Goal: Information Seeking & Learning: Check status

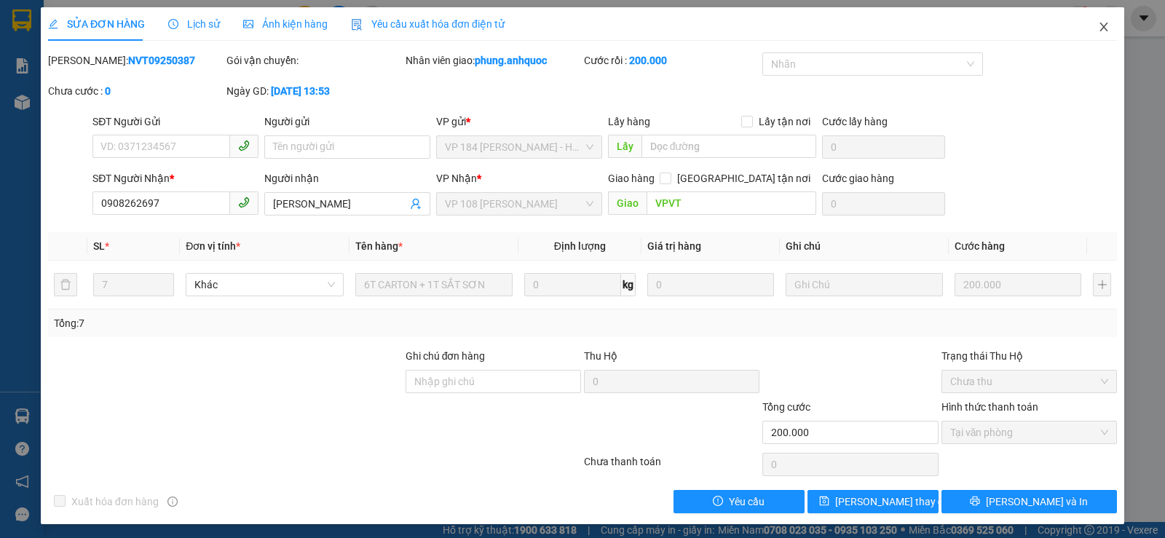
click at [1098, 28] on icon "close" at bounding box center [1104, 27] width 12 height 12
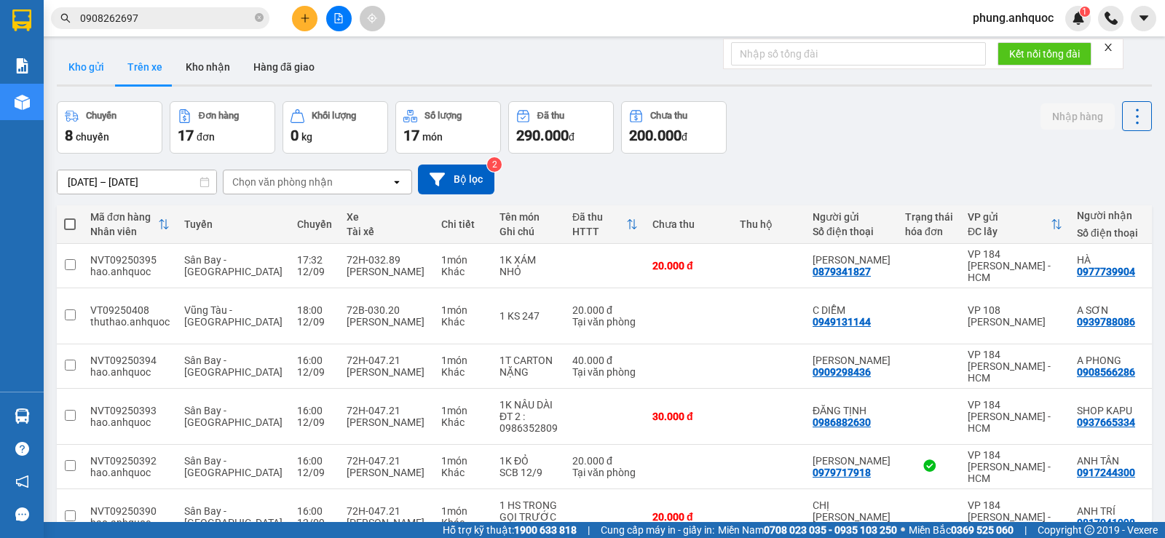
click at [76, 70] on button "Kho gửi" at bounding box center [86, 66] width 59 height 35
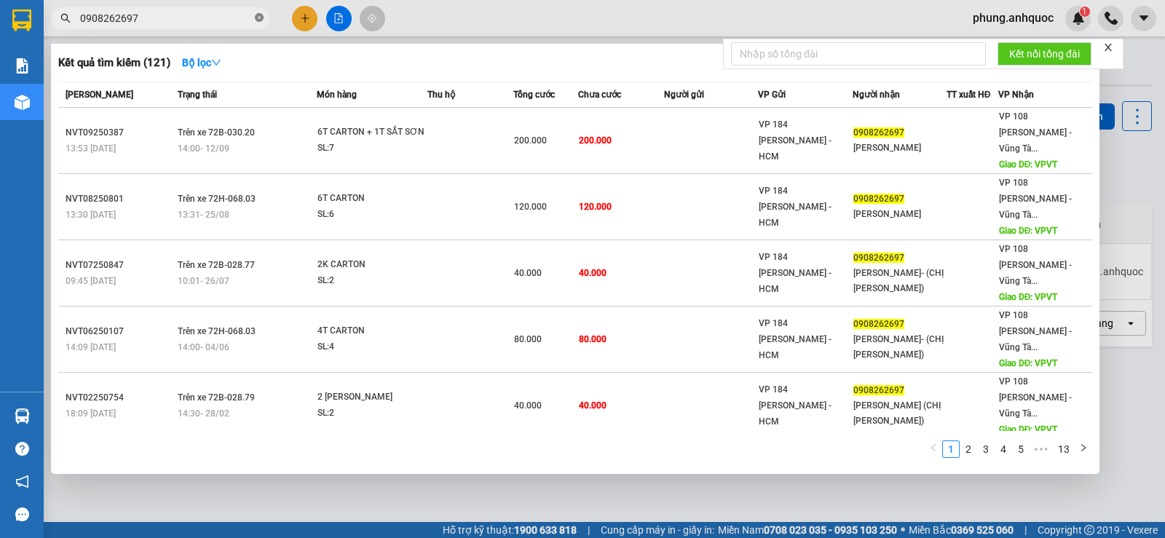
click at [256, 17] on icon "close-circle" at bounding box center [259, 17] width 9 height 9
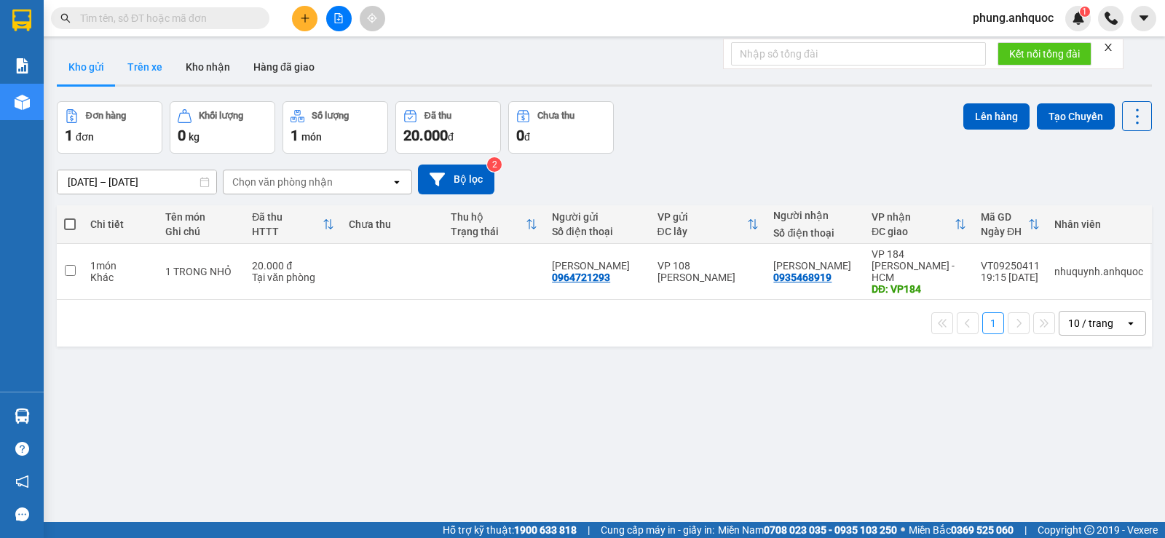
click at [143, 69] on button "Trên xe" at bounding box center [145, 66] width 58 height 35
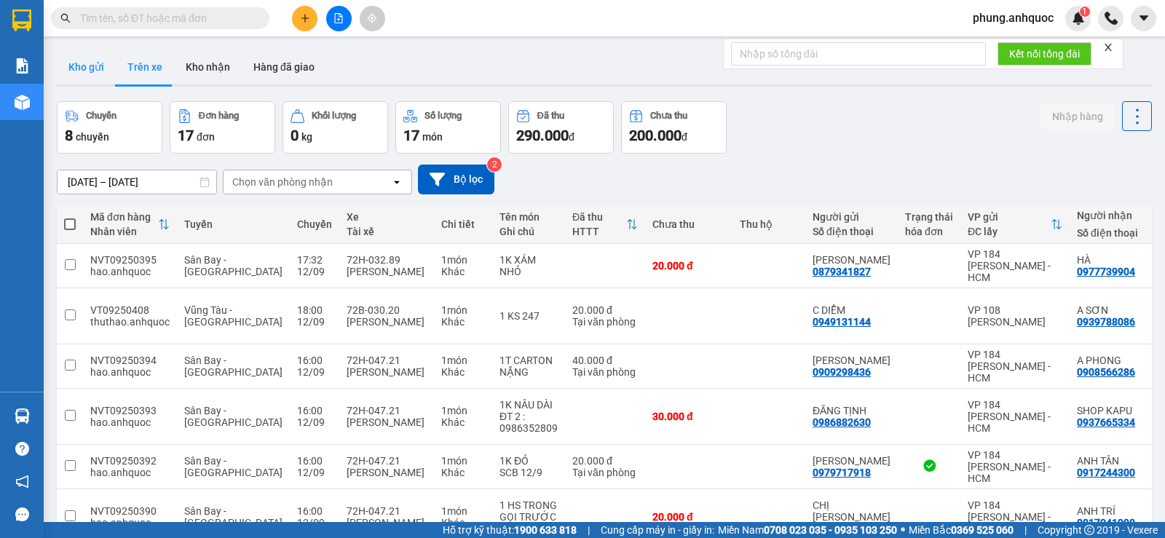
click at [87, 70] on button "Kho gửi" at bounding box center [86, 66] width 59 height 35
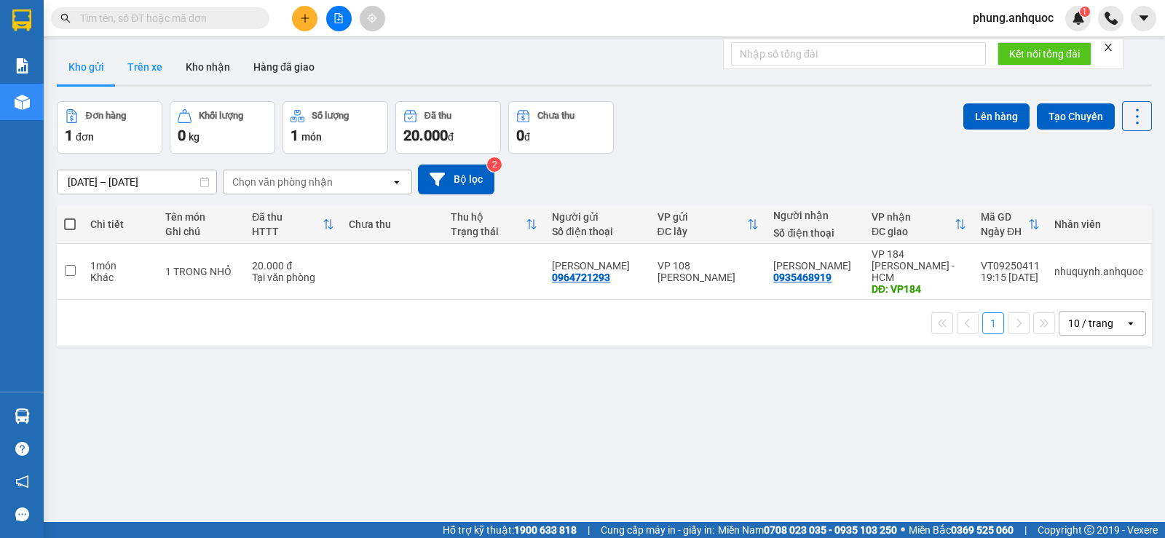
click at [151, 66] on button "Trên xe" at bounding box center [145, 66] width 58 height 35
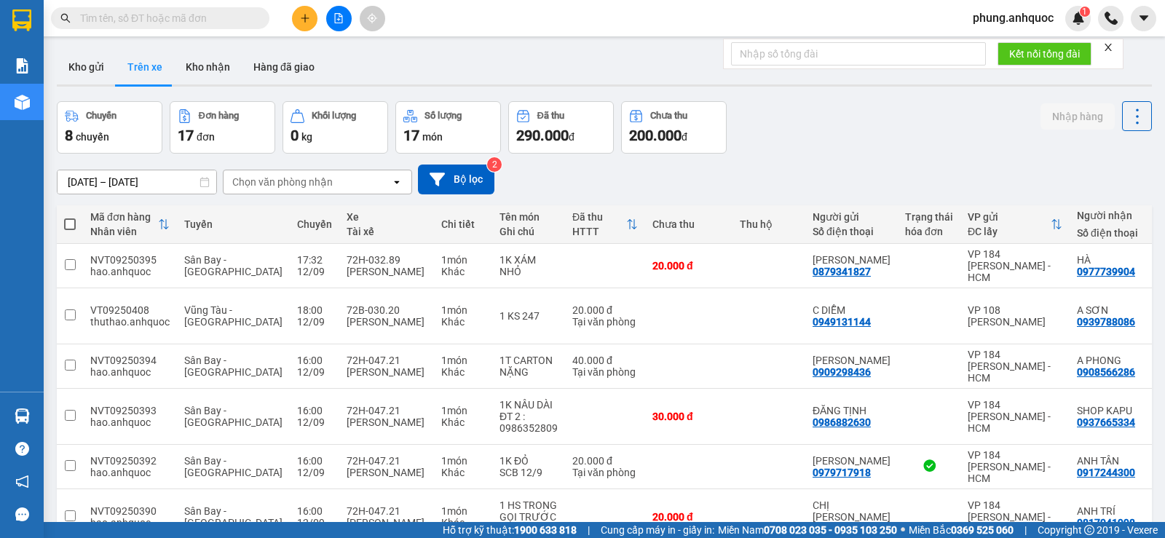
click at [328, 184] on div "Chọn văn phòng nhận" at bounding box center [282, 182] width 100 height 15
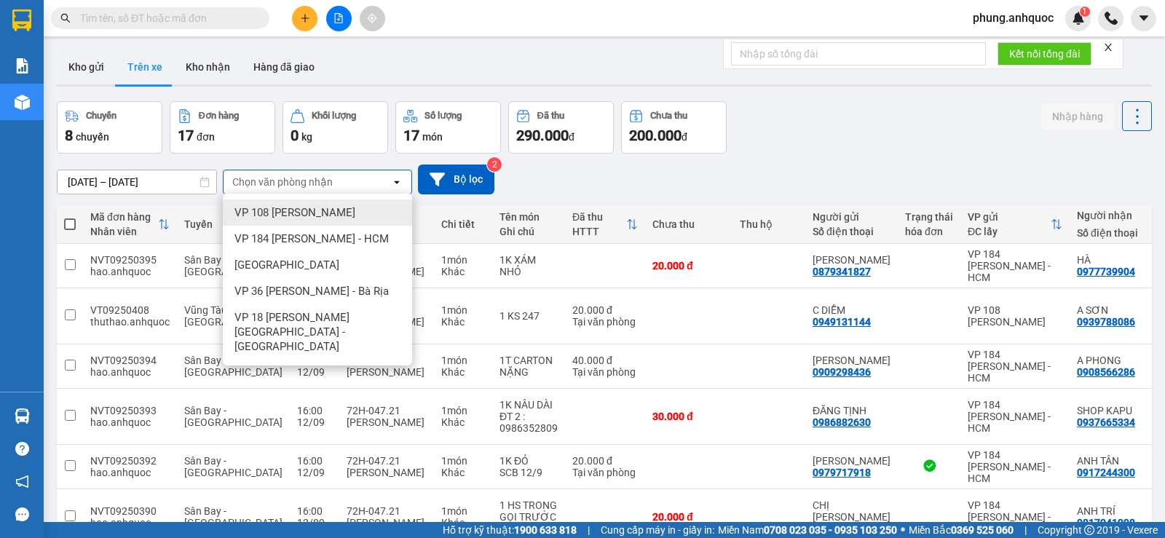
click at [352, 213] on span "VP 108 [PERSON_NAME]" at bounding box center [294, 212] width 121 height 15
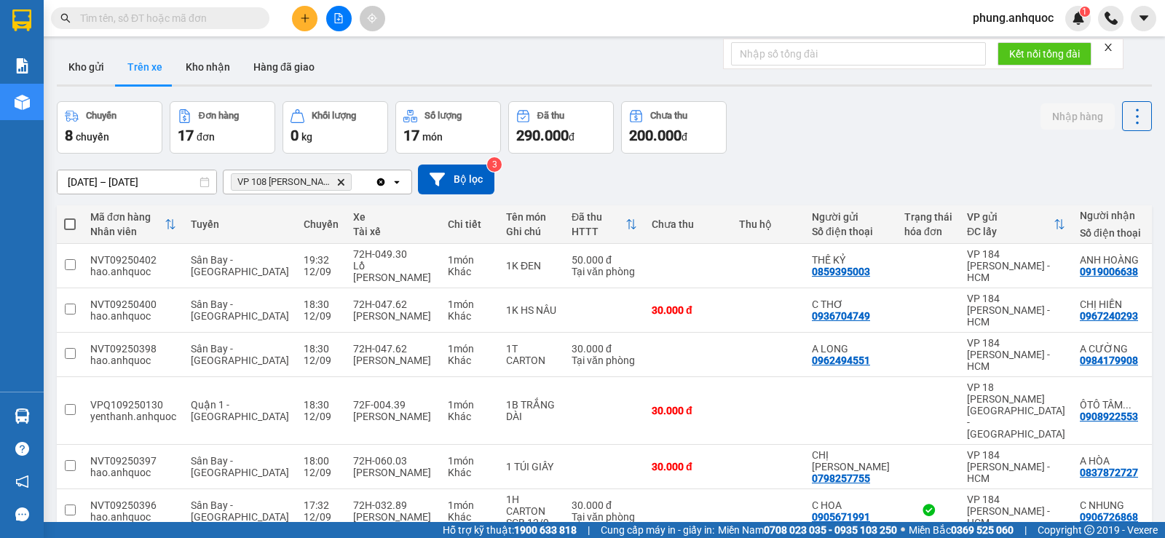
click at [343, 181] on icon "Delete" at bounding box center [340, 182] width 9 height 9
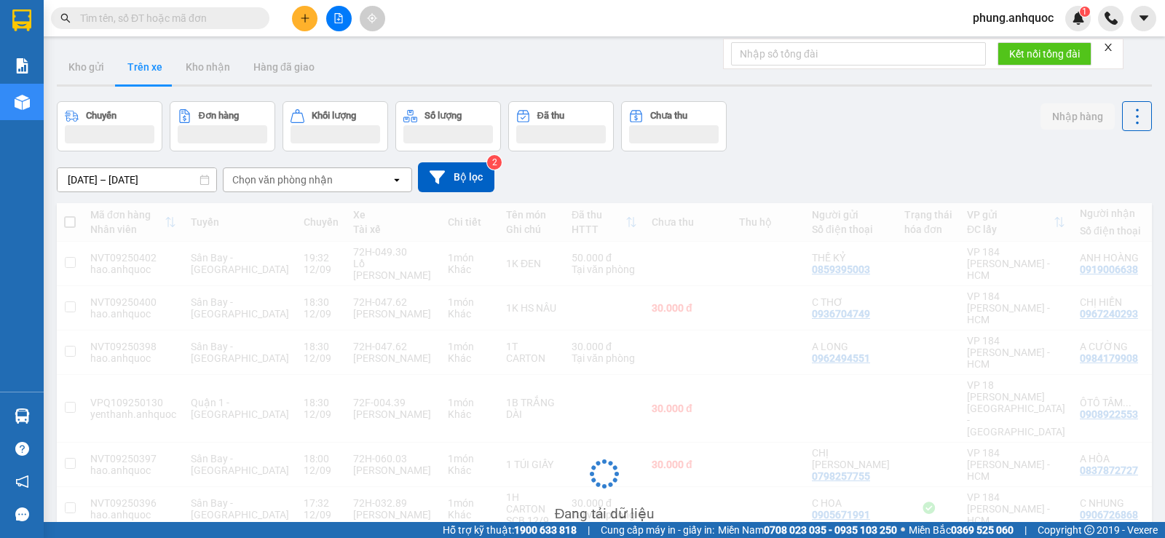
click at [343, 181] on div "Chọn văn phòng nhận" at bounding box center [306, 179] width 167 height 23
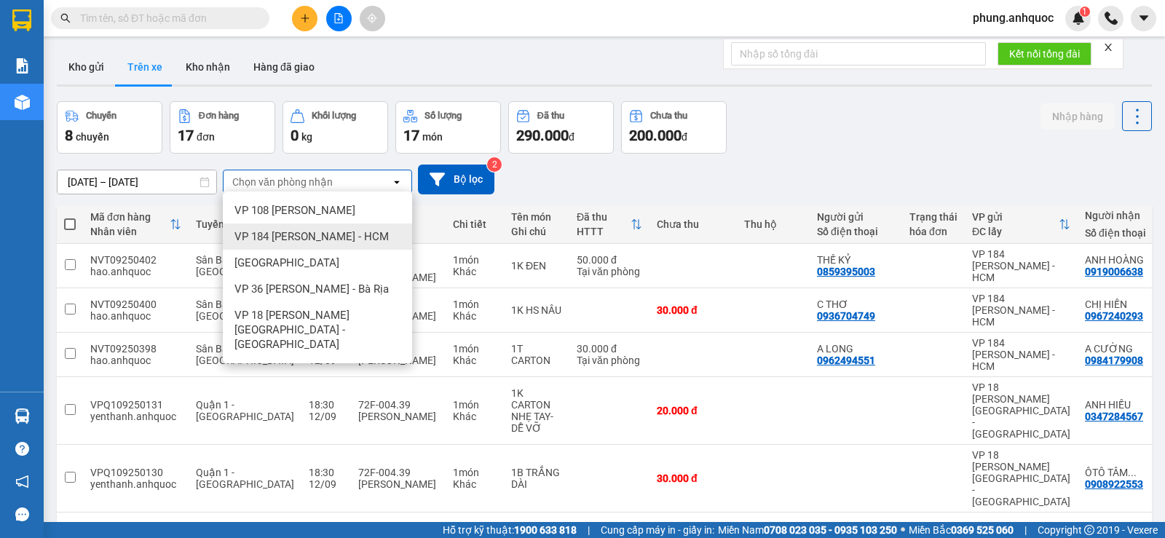
click at [574, 192] on div "10/09/2025 – 12/09/2025 Press the down arrow key to interact with the calendar …" at bounding box center [604, 179] width 1095 height 30
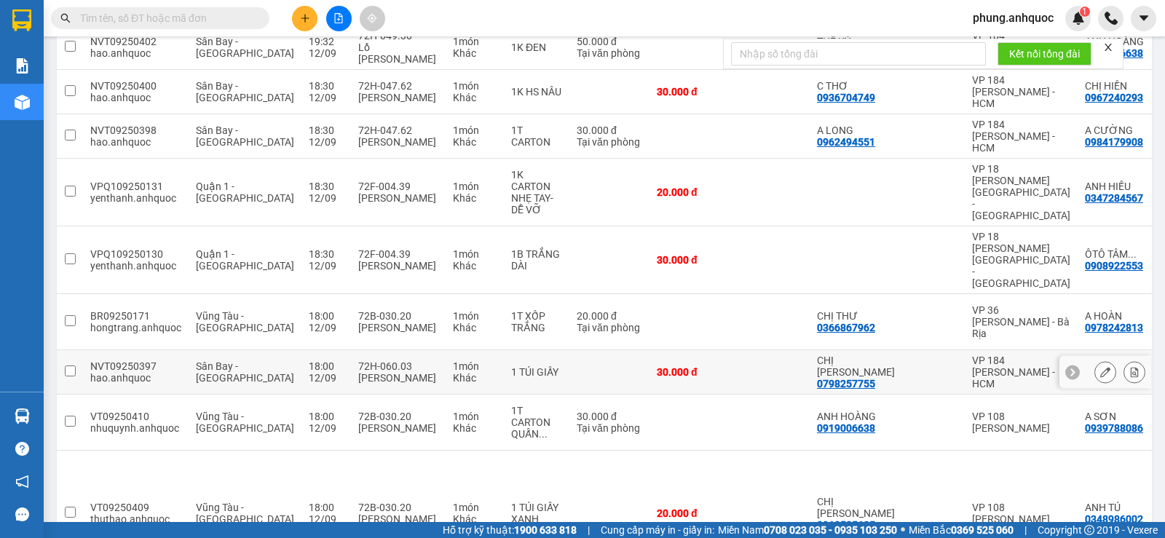
scroll to position [255, 0]
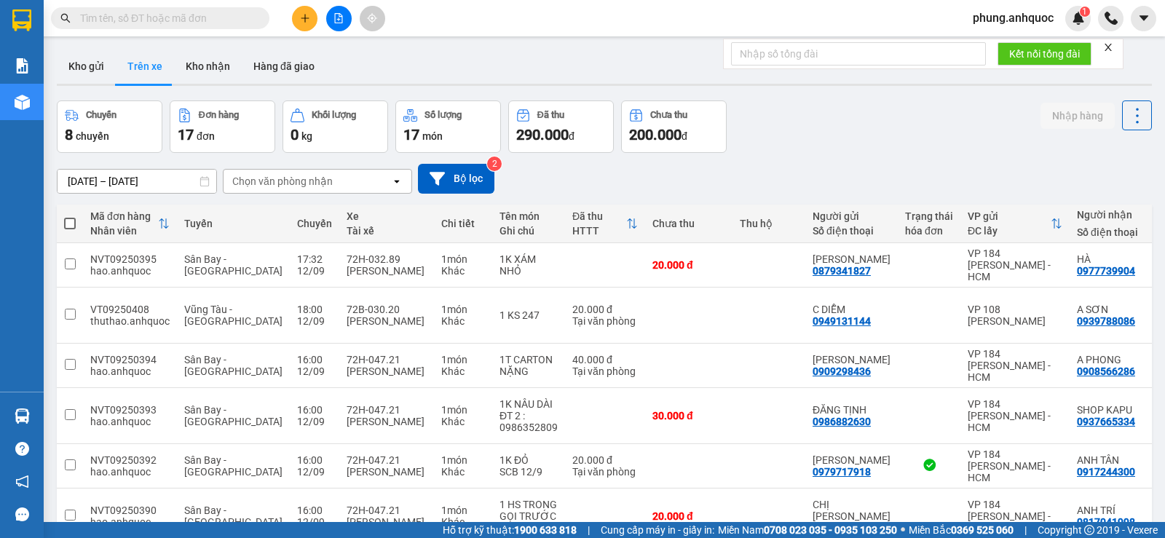
scroll to position [0, 0]
click at [283, 70] on button "Hàng đã giao" at bounding box center [284, 66] width 84 height 35
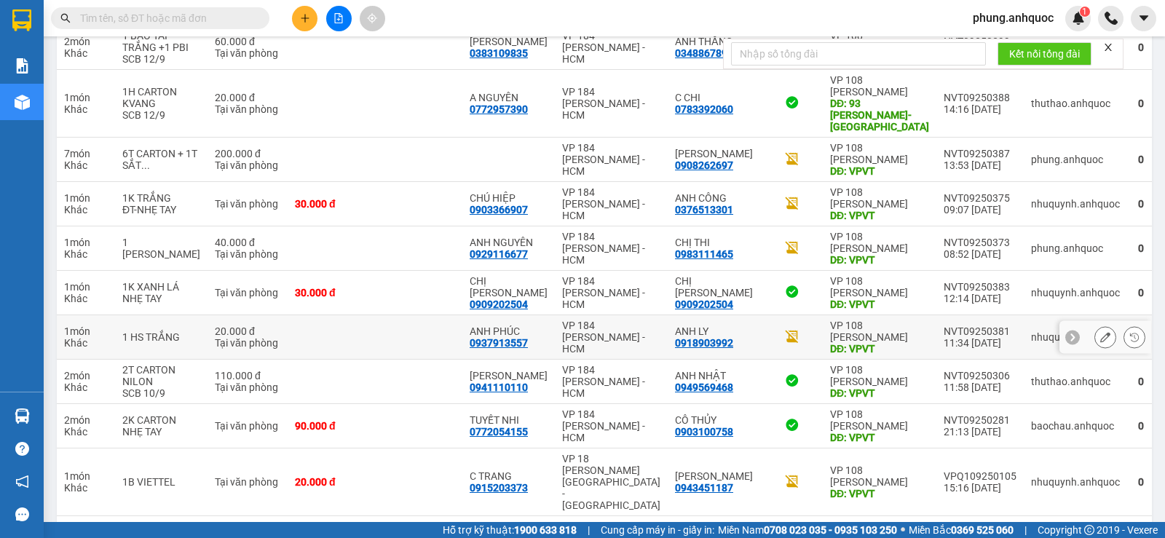
scroll to position [266, 0]
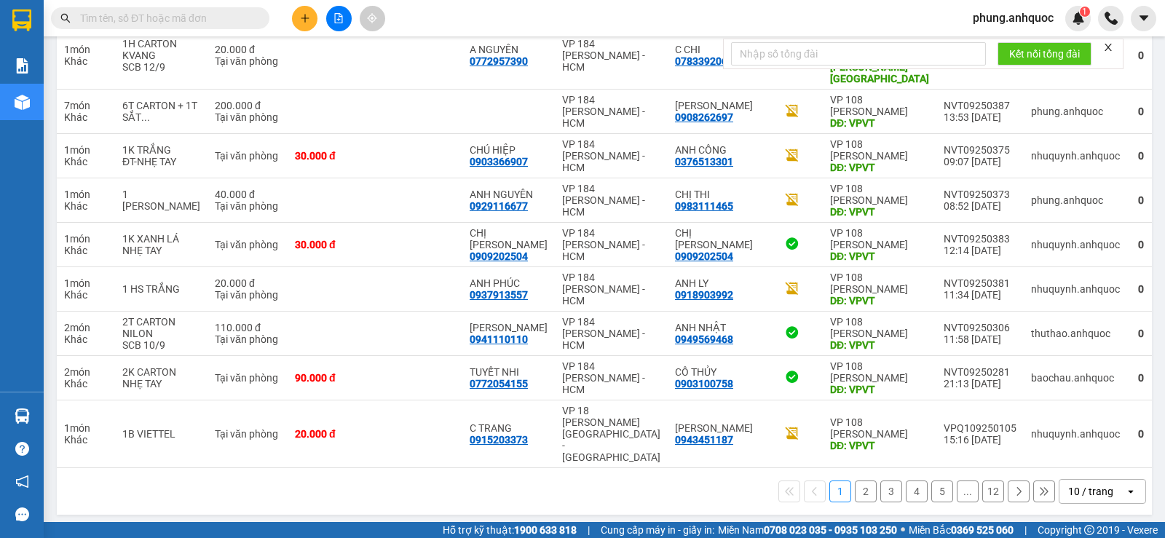
click at [854, 488] on button "2" at bounding box center [865, 491] width 22 height 22
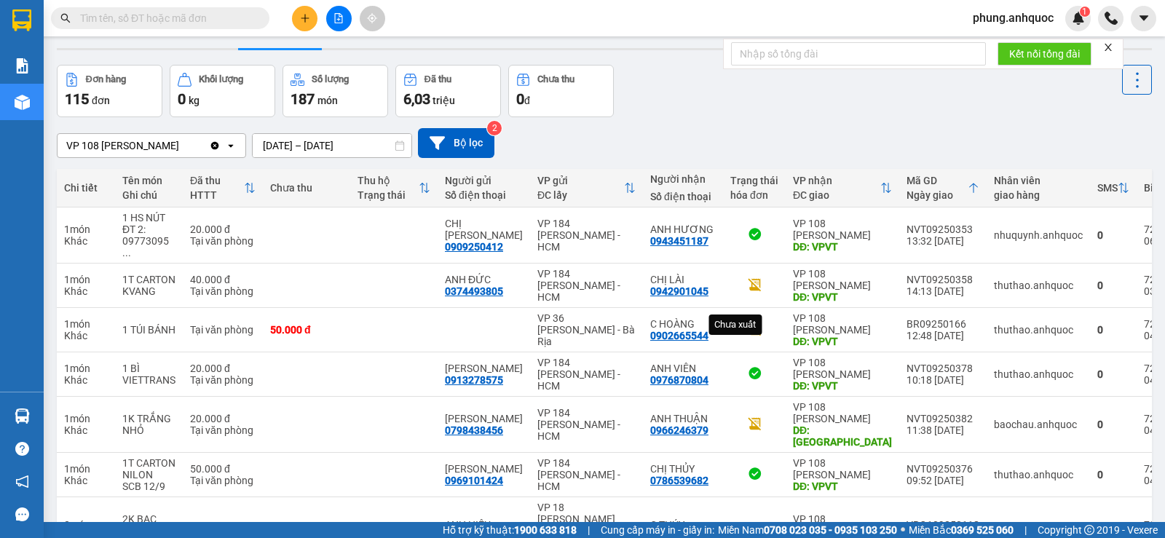
scroll to position [0, 0]
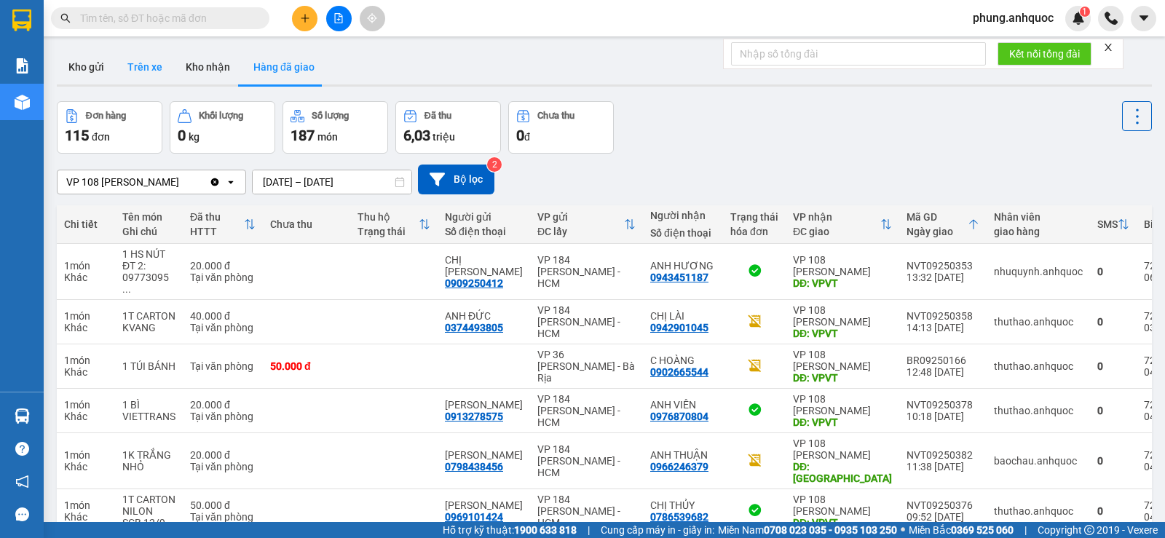
click at [151, 76] on button "Trên xe" at bounding box center [145, 66] width 58 height 35
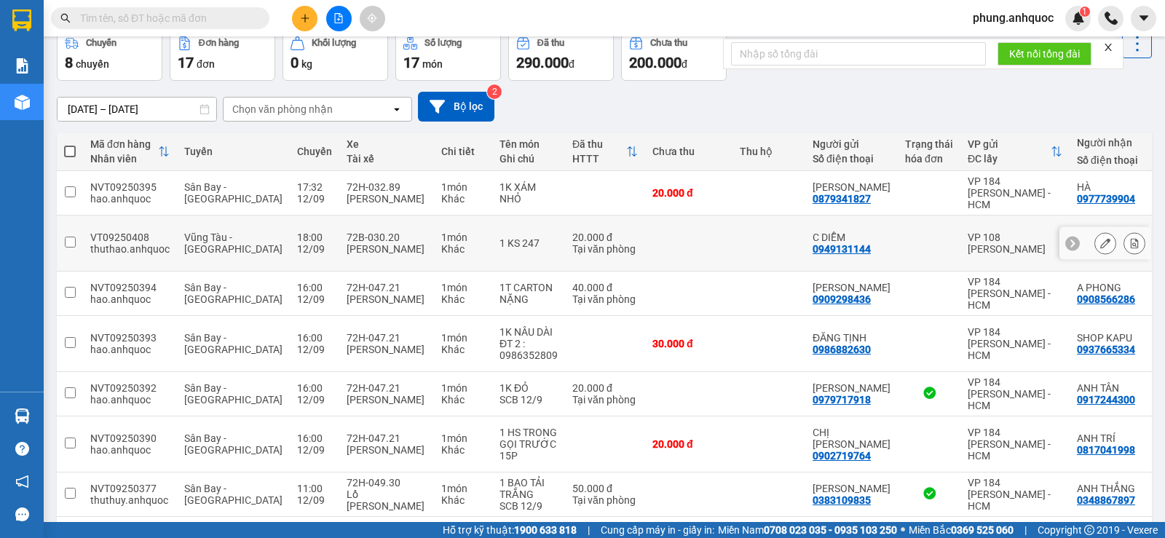
scroll to position [110, 0]
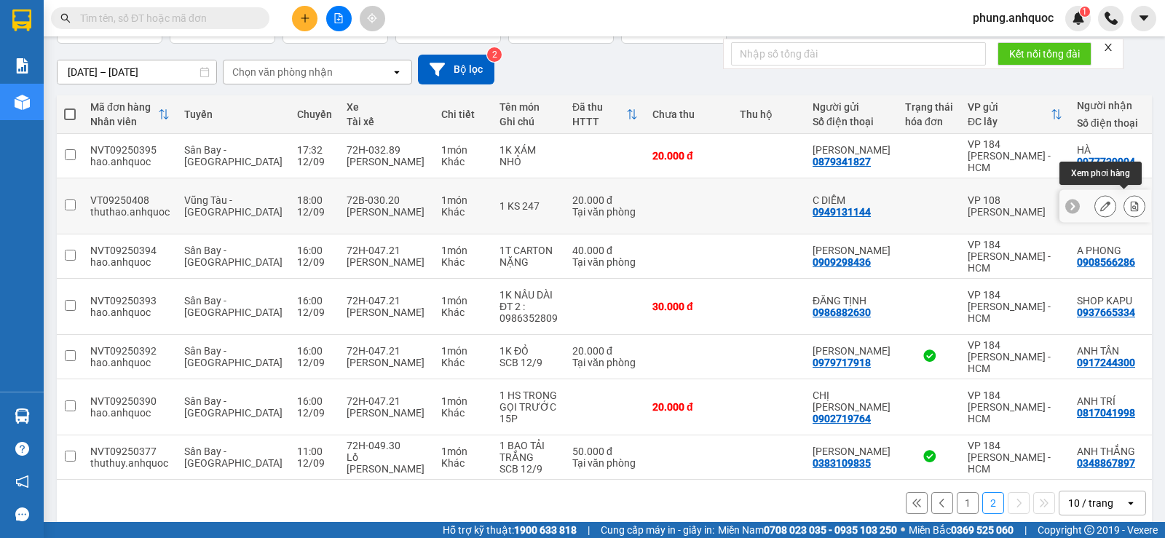
click at [1130, 201] on icon at bounding box center [1134, 206] width 8 height 10
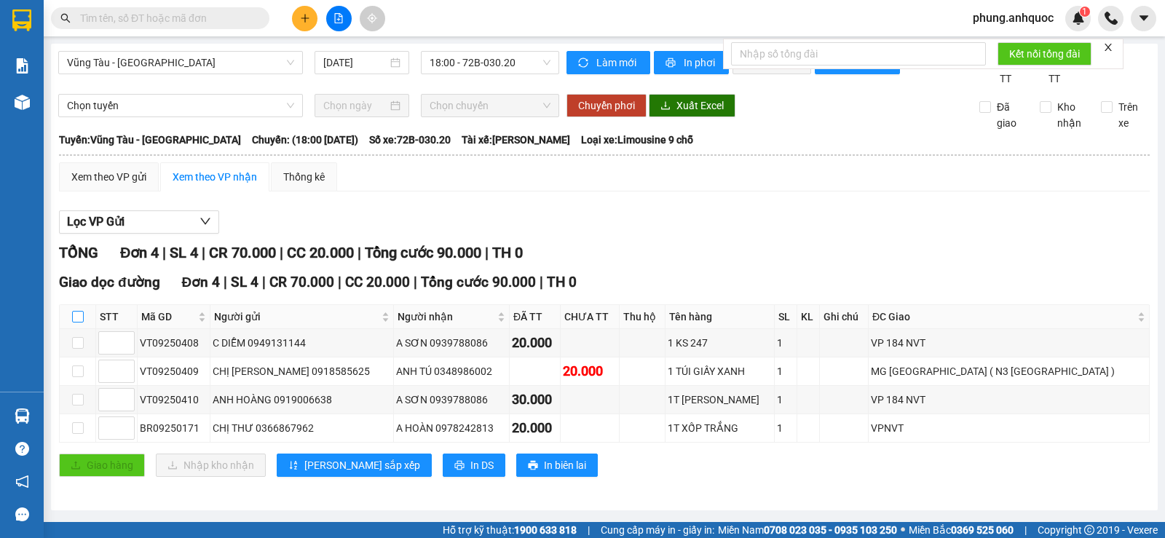
click at [74, 322] on input "checkbox" at bounding box center [78, 317] width 12 height 12
checkbox input "true"
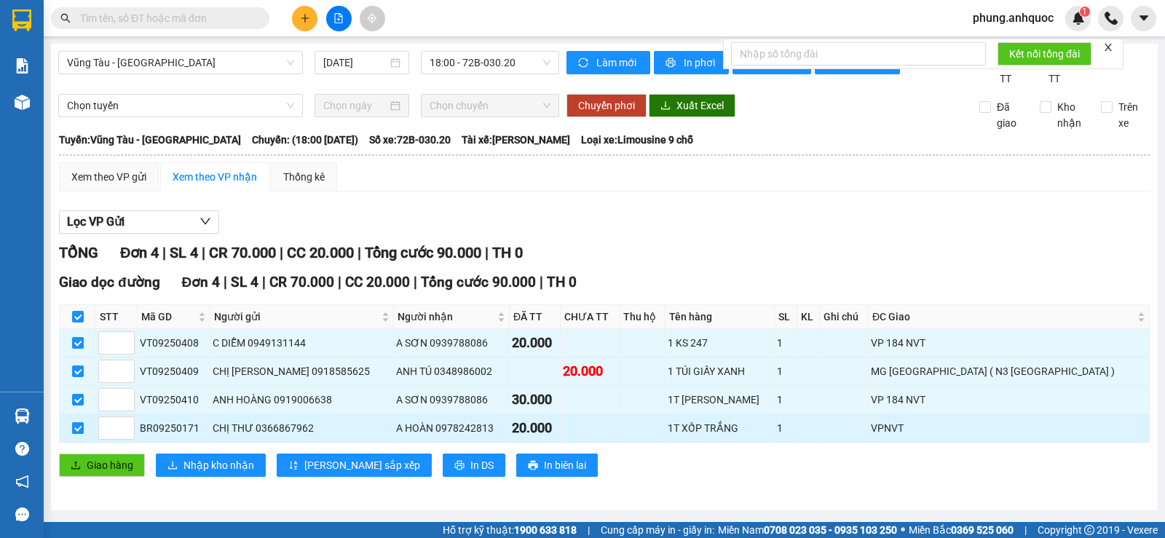
click at [77, 434] on input "checkbox" at bounding box center [78, 428] width 12 height 12
checkbox input "false"
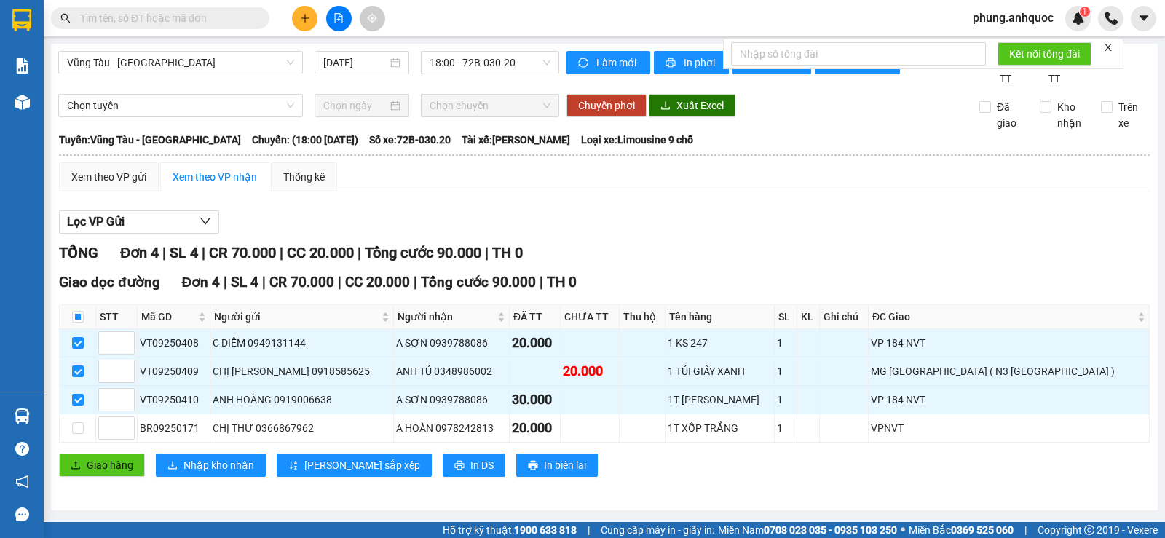
click at [1111, 49] on icon "close" at bounding box center [1108, 47] width 10 height 10
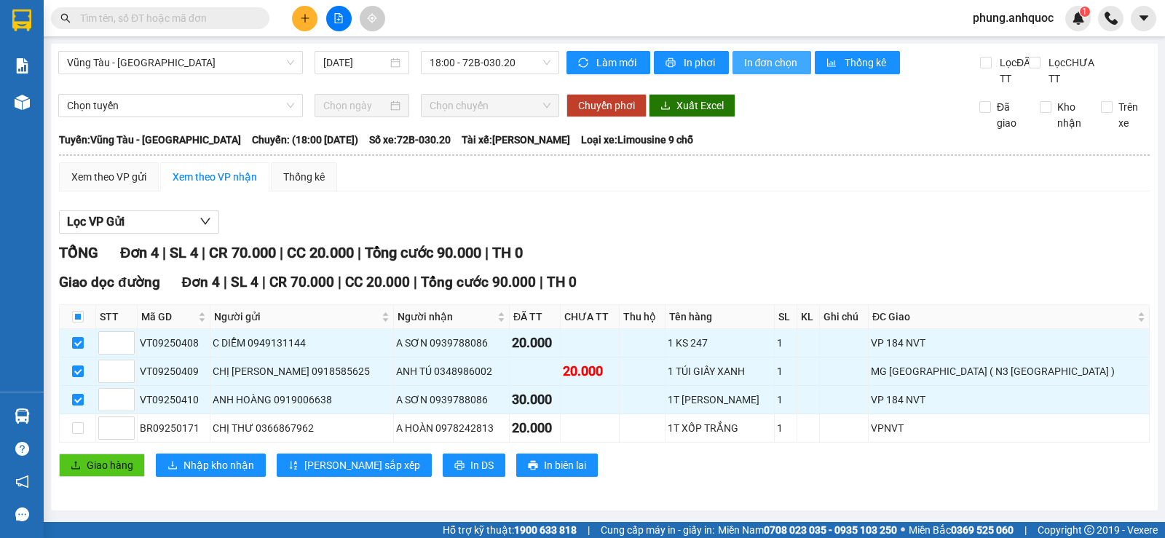
click at [755, 66] on span "In đơn chọn" at bounding box center [772, 63] width 56 height 16
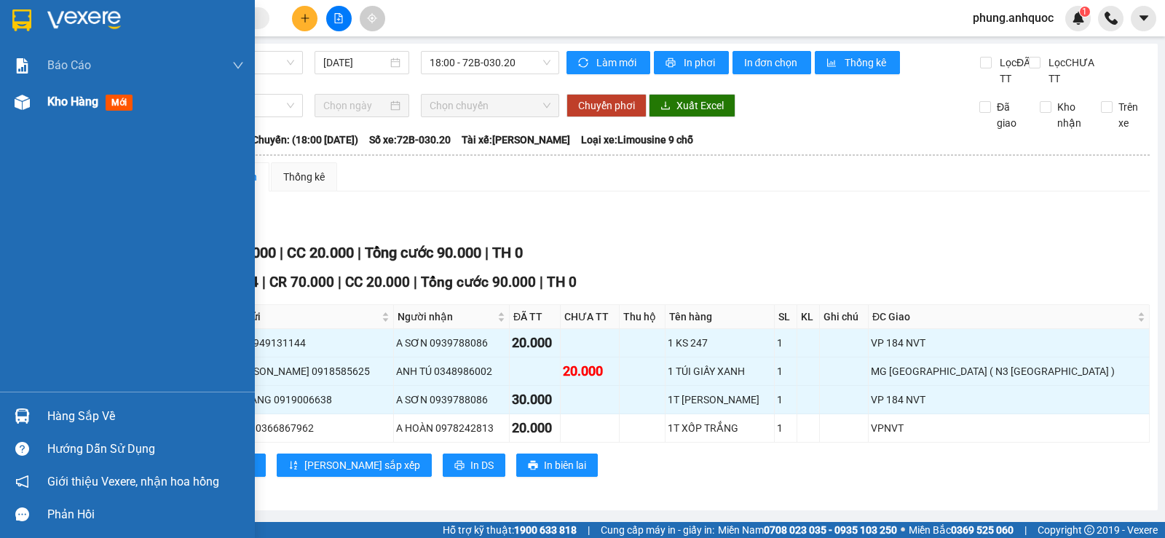
click at [42, 103] on div "Kho hàng mới" at bounding box center [127, 102] width 255 height 36
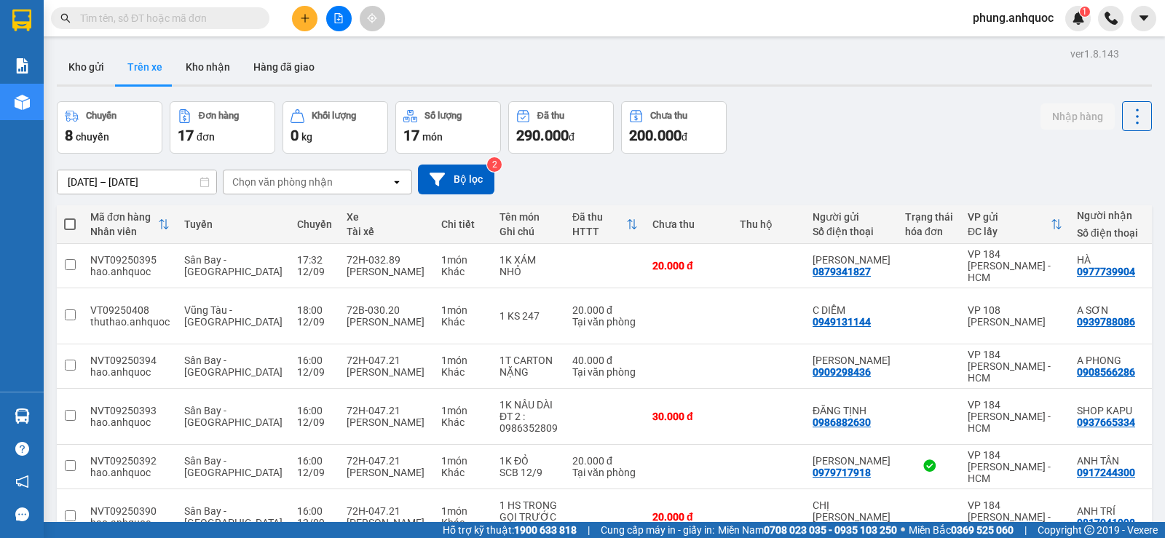
scroll to position [110, 0]
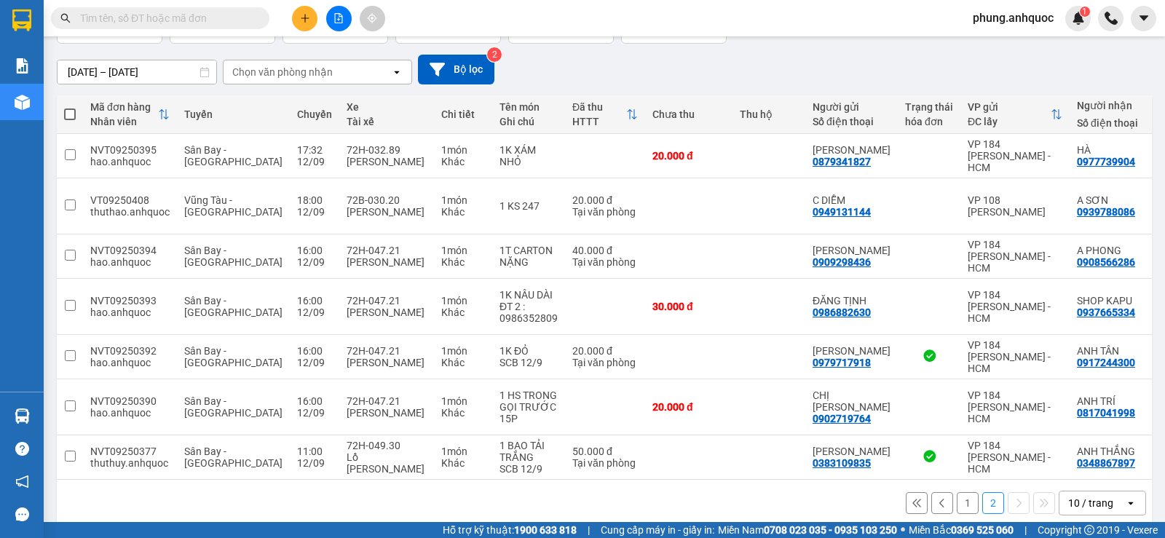
click at [956, 492] on button "1" at bounding box center [967, 503] width 22 height 22
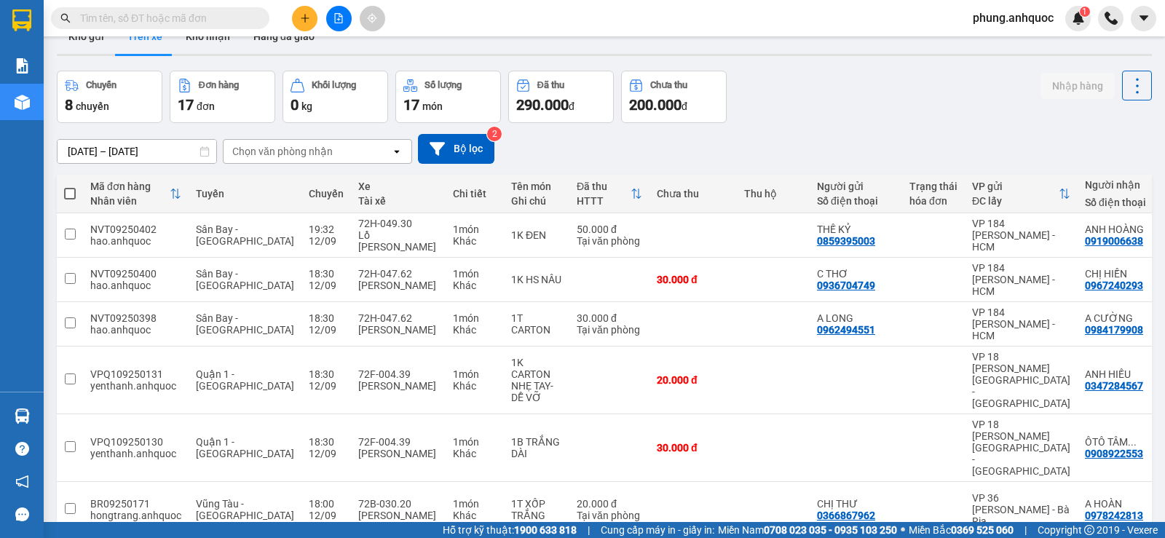
scroll to position [0, 0]
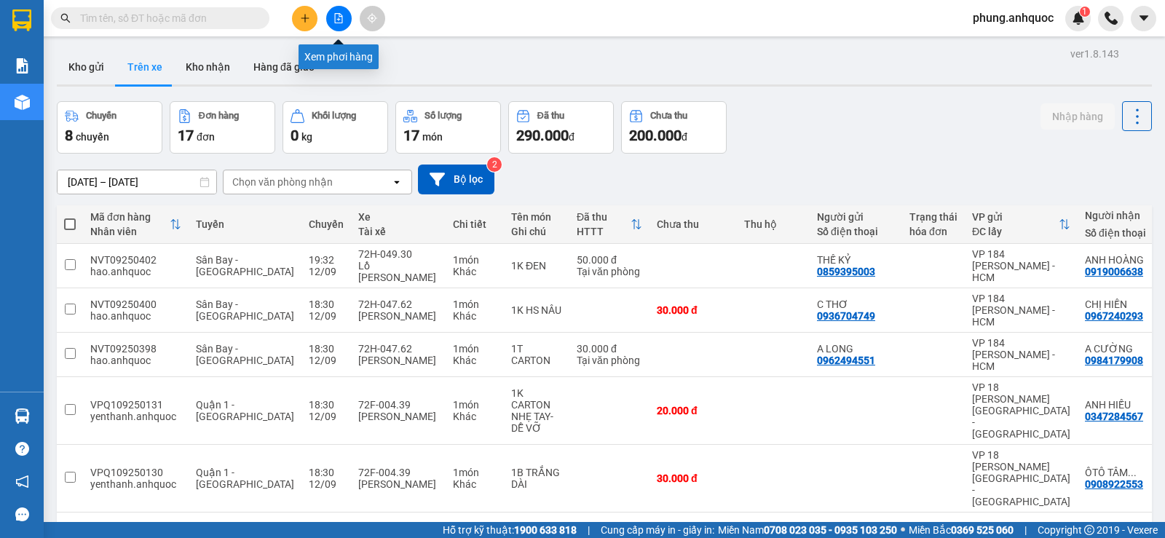
click at [341, 20] on icon "file-add" at bounding box center [338, 18] width 10 height 10
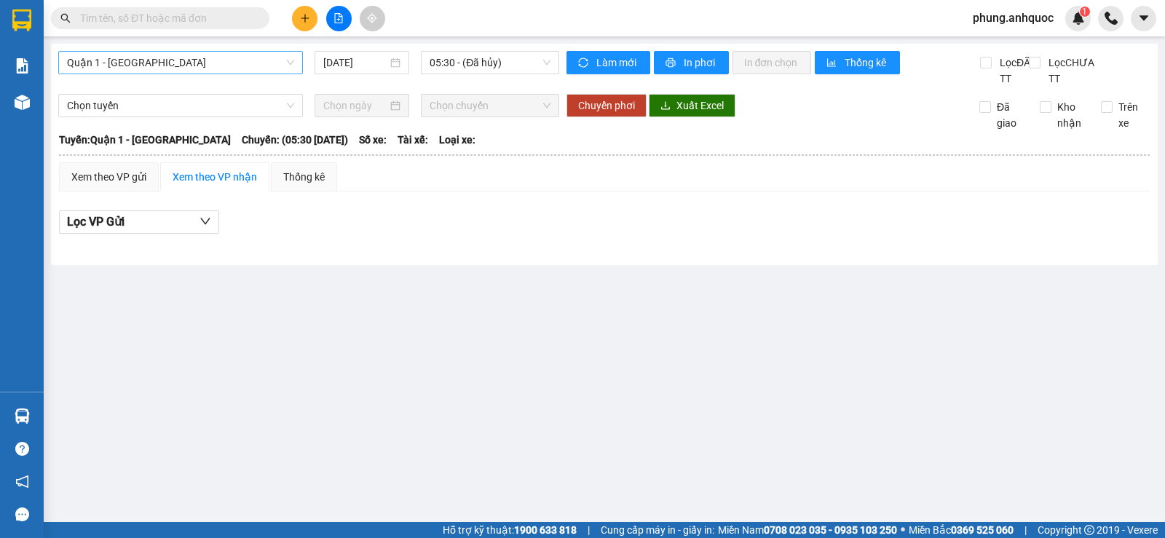
click at [213, 73] on div "Quận 1 - Vũng Tàu 12/09/2025 05:30 - (Đã hủy)" at bounding box center [308, 69] width 501 height 36
click at [207, 60] on span "Quận 1 - Vũng Tàu" at bounding box center [180, 63] width 227 height 22
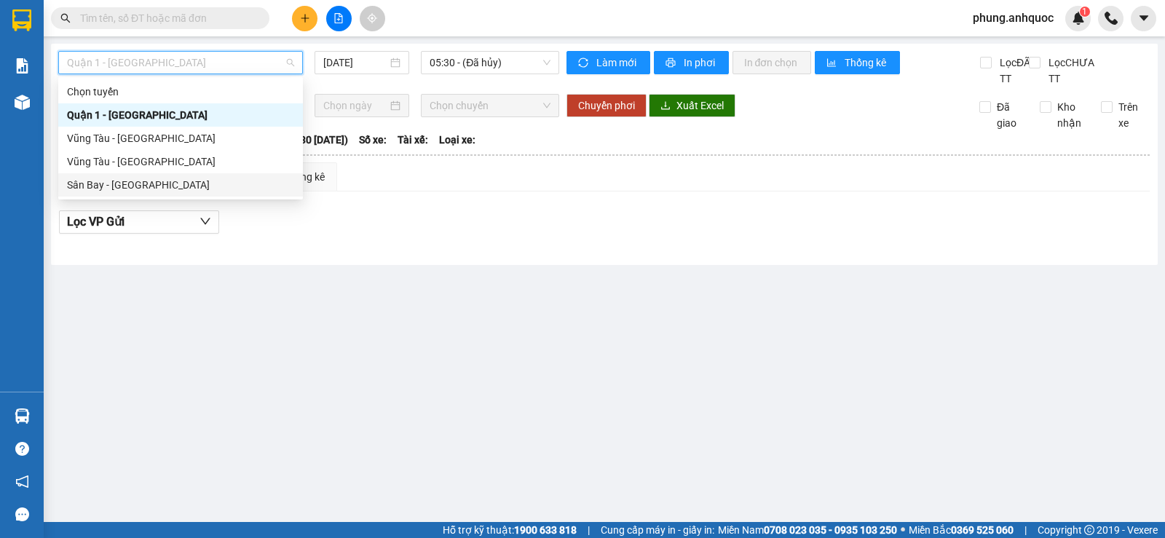
click at [113, 183] on div "Sân Bay - Vũng Tàu" at bounding box center [180, 185] width 227 height 16
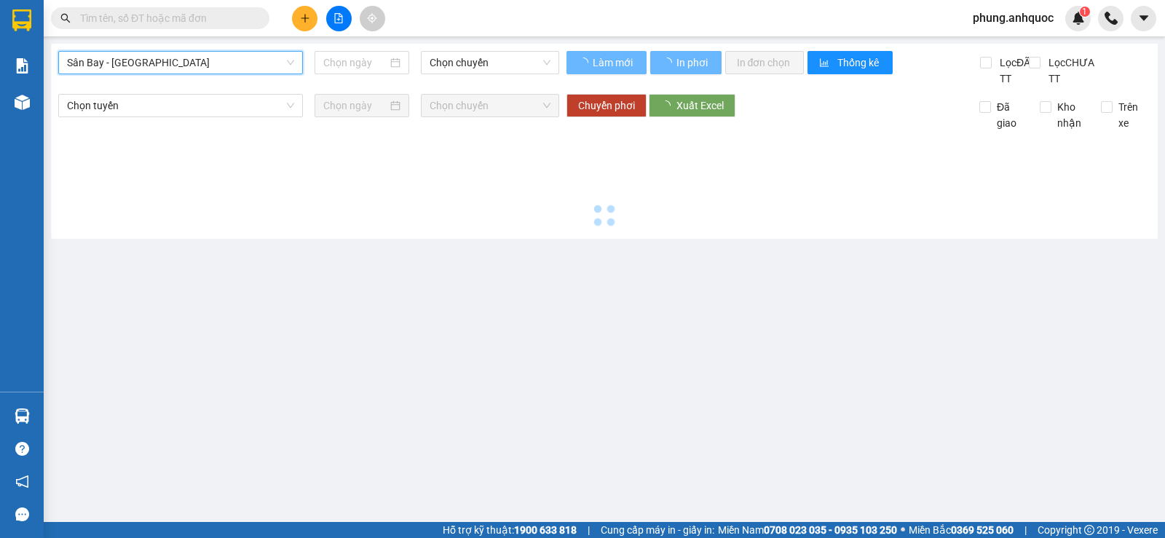
type input "12/09/2025"
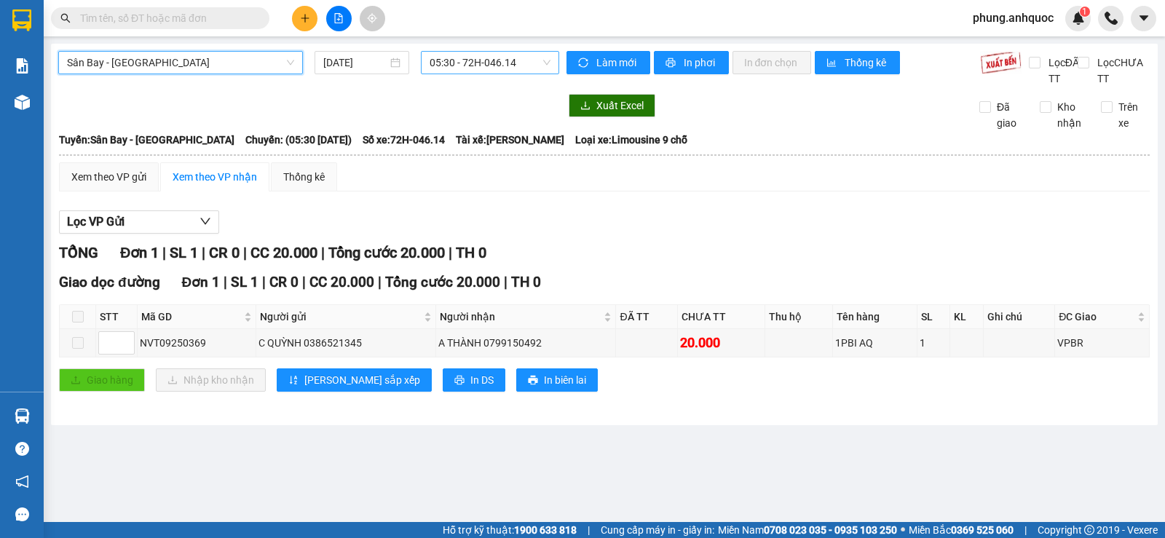
click at [483, 61] on span "05:30 - 72H-046.14" at bounding box center [489, 63] width 120 height 22
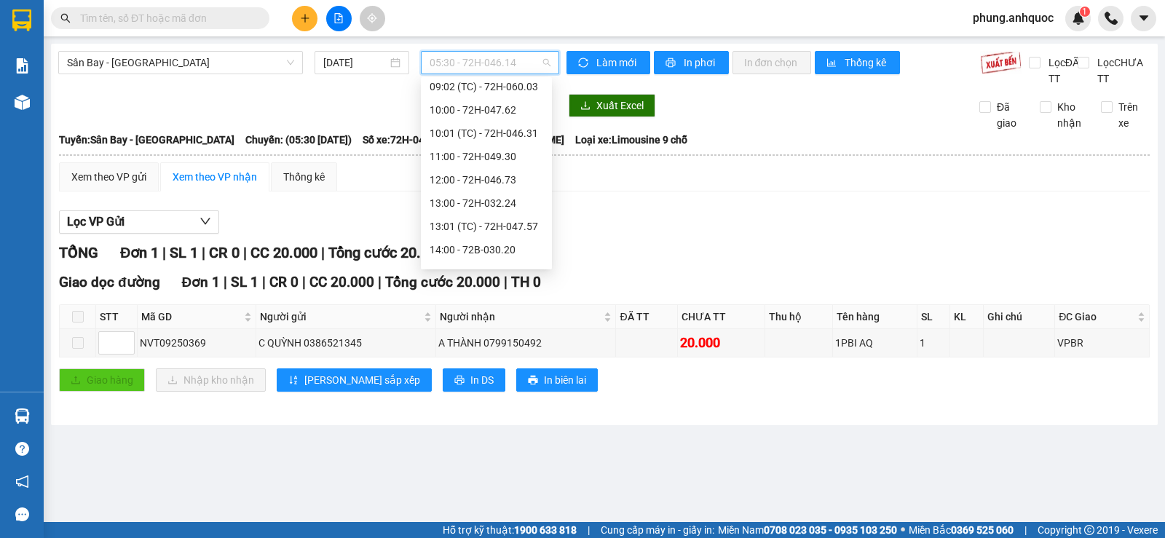
scroll to position [291, 0]
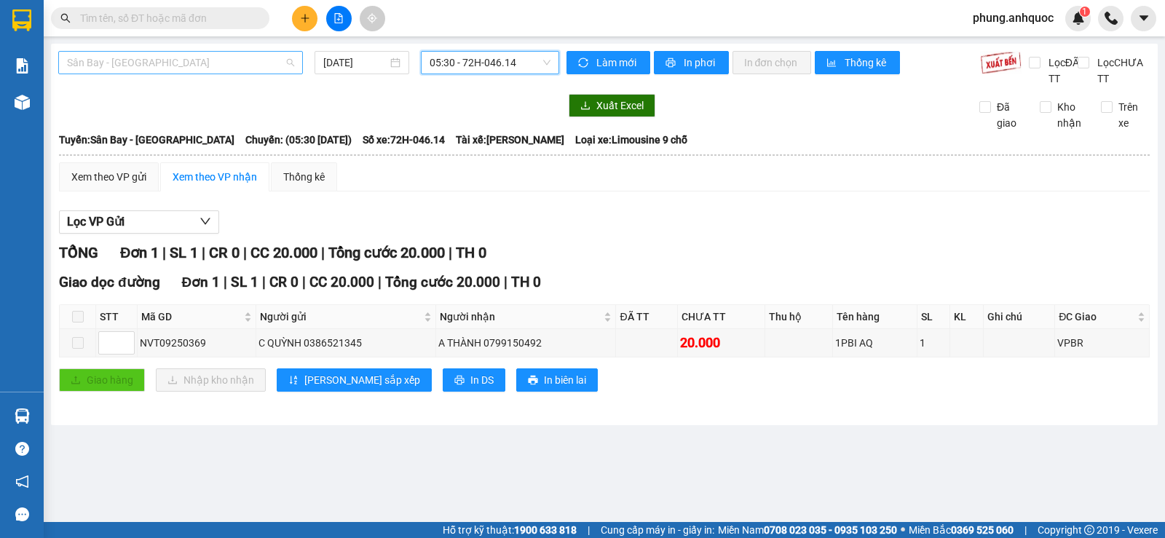
click at [224, 69] on span "Sân Bay - Vũng Tàu" at bounding box center [180, 63] width 227 height 22
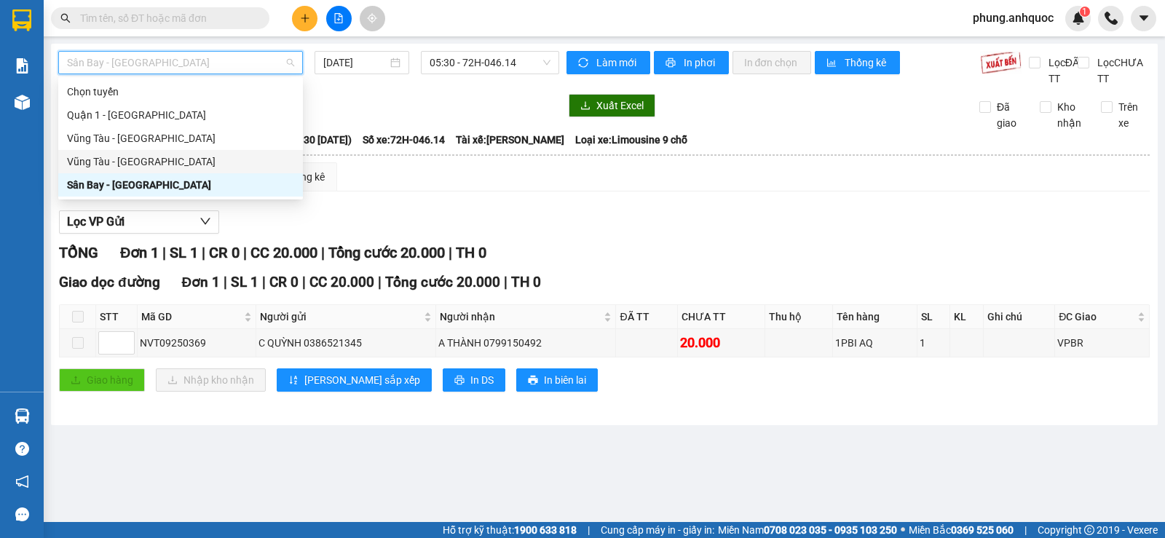
click at [132, 162] on div "Vũng Tàu - Sân Bay" at bounding box center [180, 162] width 227 height 16
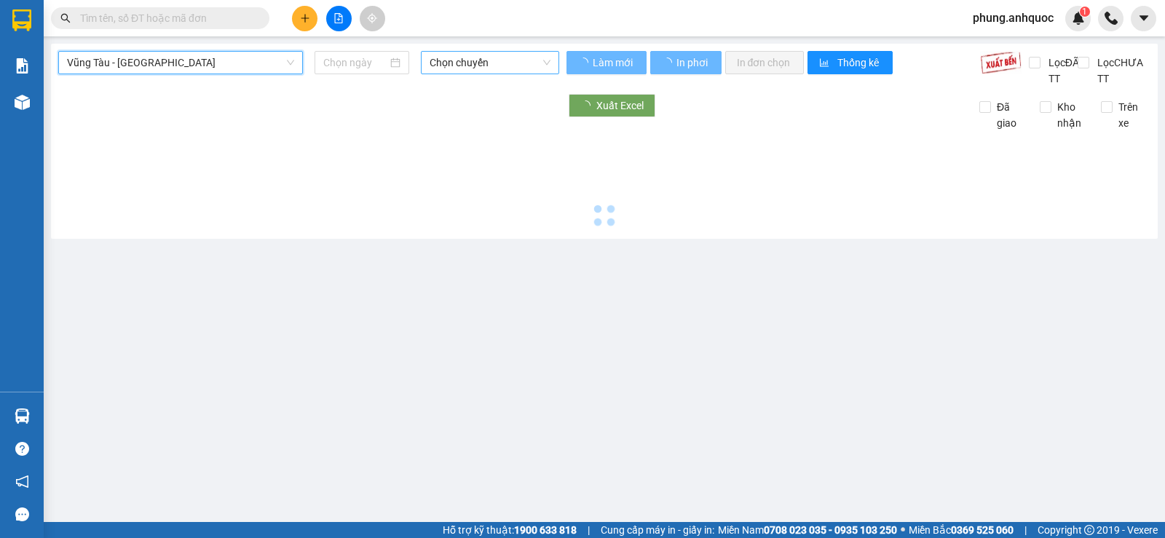
type input "12/09/2025"
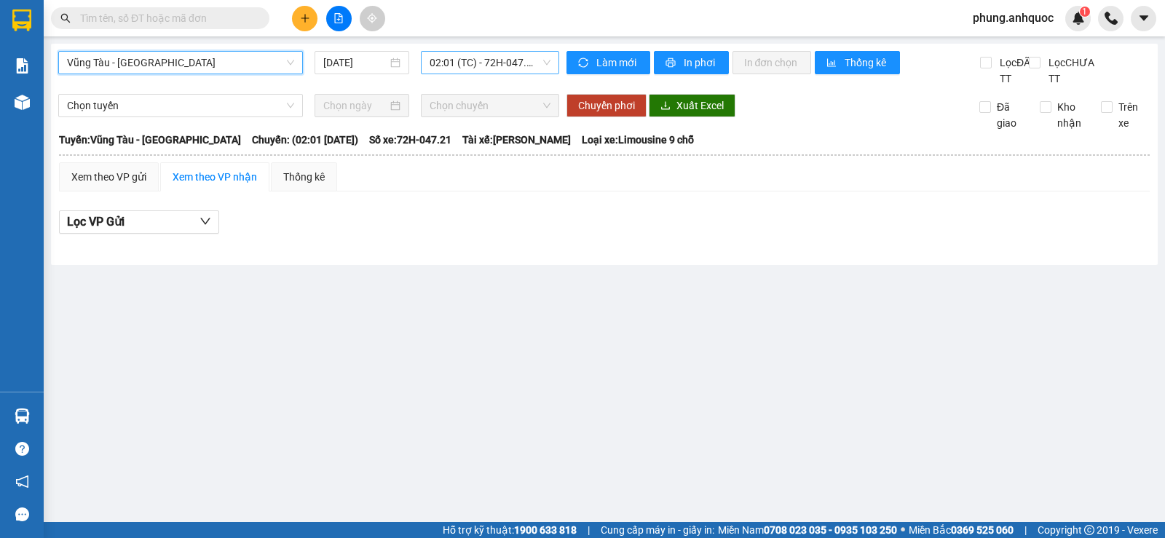
click at [463, 61] on span "02:01 (TC) - 72H-047.21" at bounding box center [489, 63] width 120 height 22
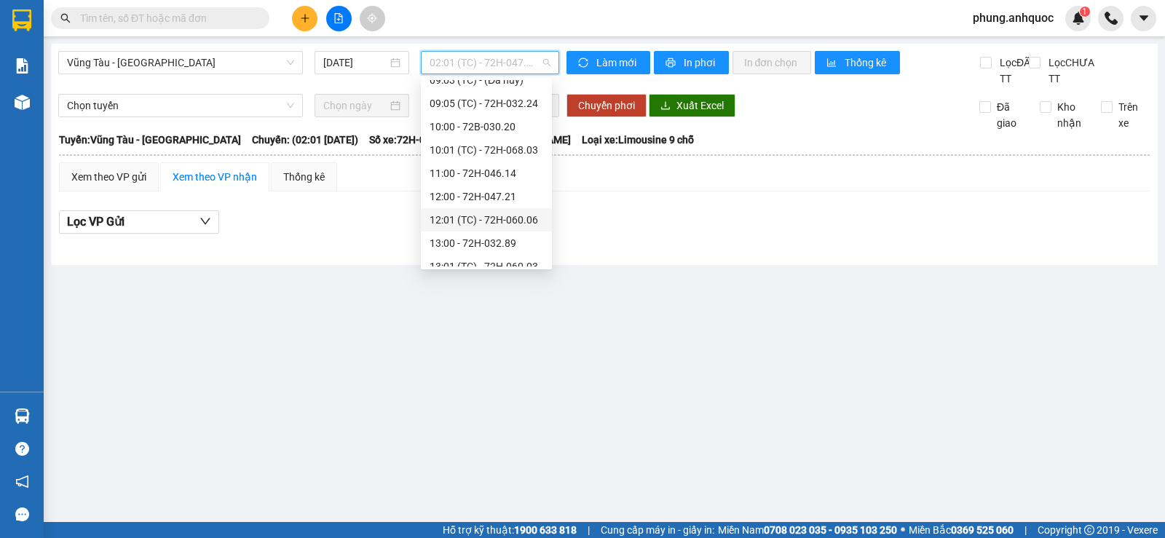
scroll to position [489, 0]
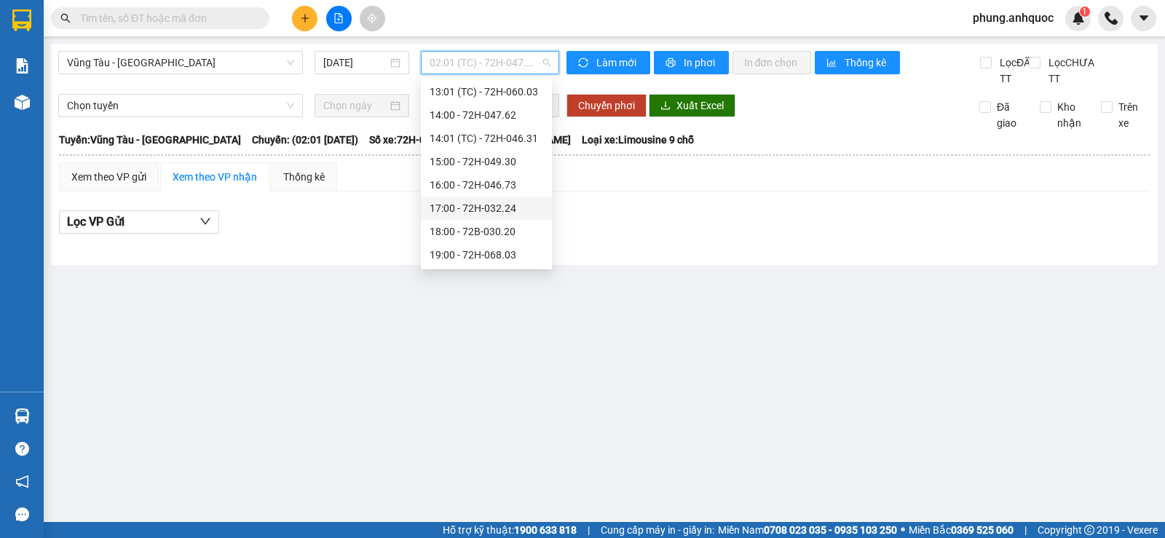
click at [498, 211] on div "17:00 - 72H-032.24" at bounding box center [486, 208] width 114 height 16
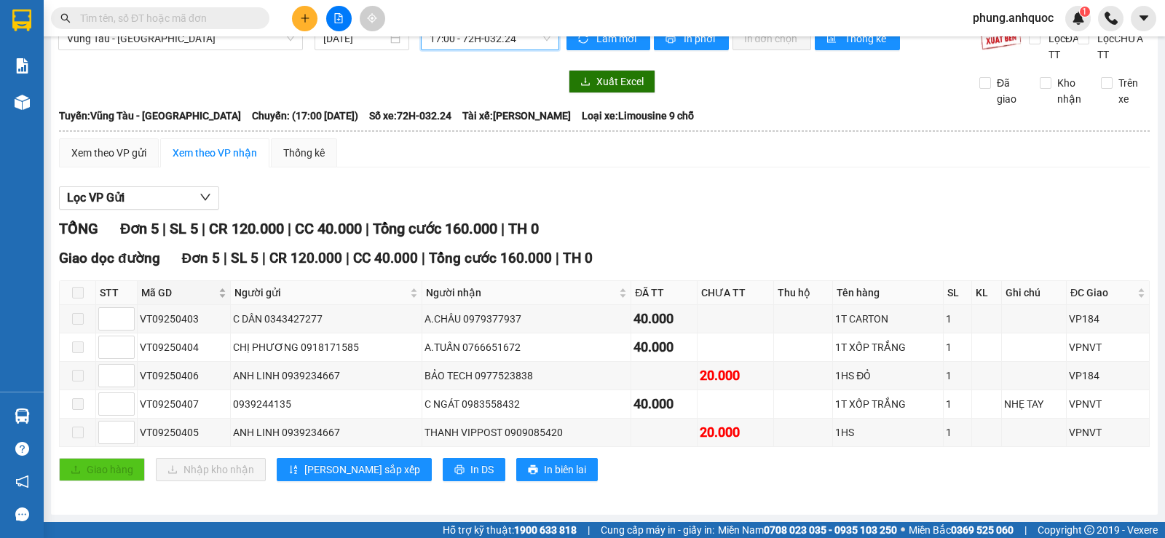
scroll to position [40, 0]
click at [74, 293] on span at bounding box center [78, 293] width 12 height 12
click at [79, 293] on span at bounding box center [78, 293] width 12 height 12
click at [470, 472] on span "In DS" at bounding box center [481, 469] width 23 height 16
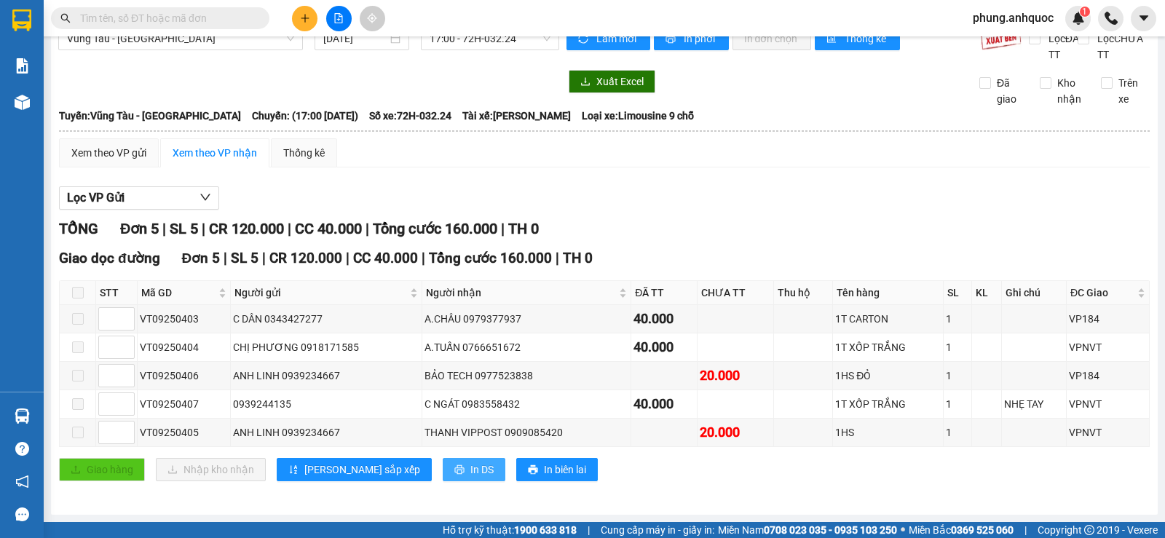
scroll to position [0, 0]
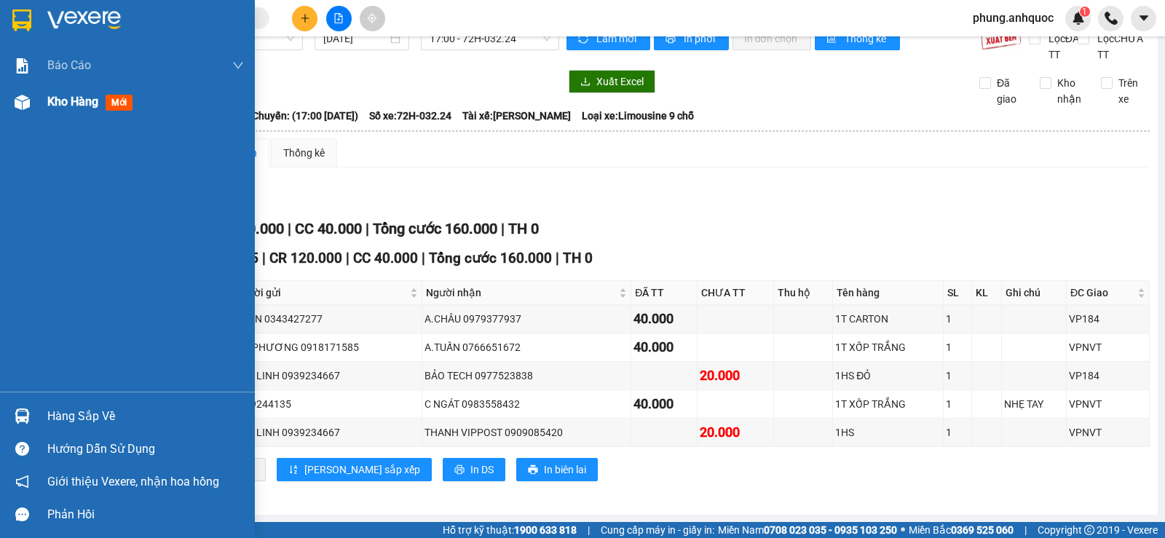
click at [31, 106] on div at bounding box center [21, 102] width 25 height 25
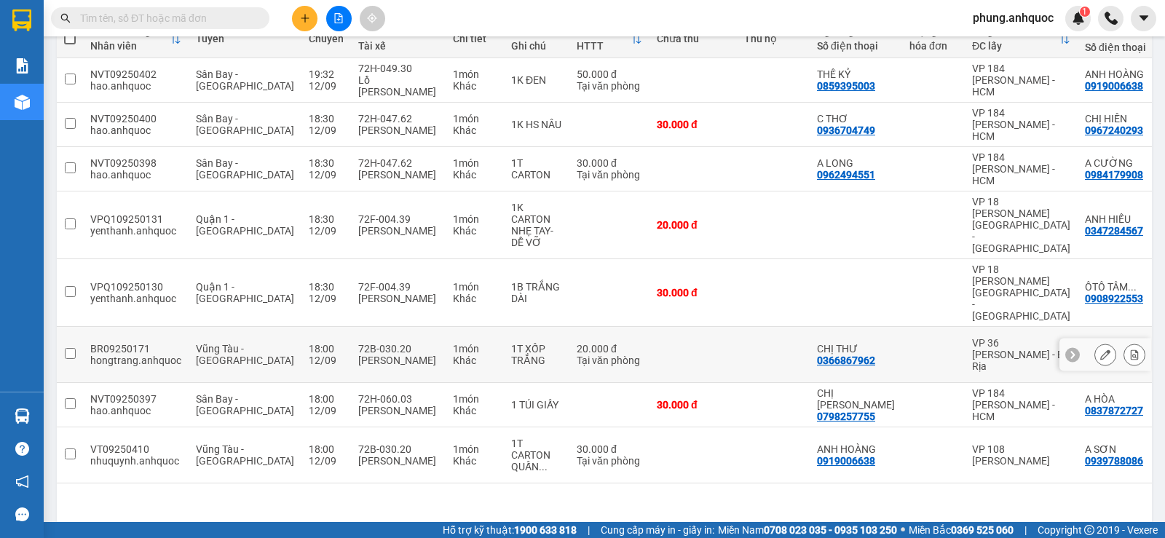
scroll to position [255, 0]
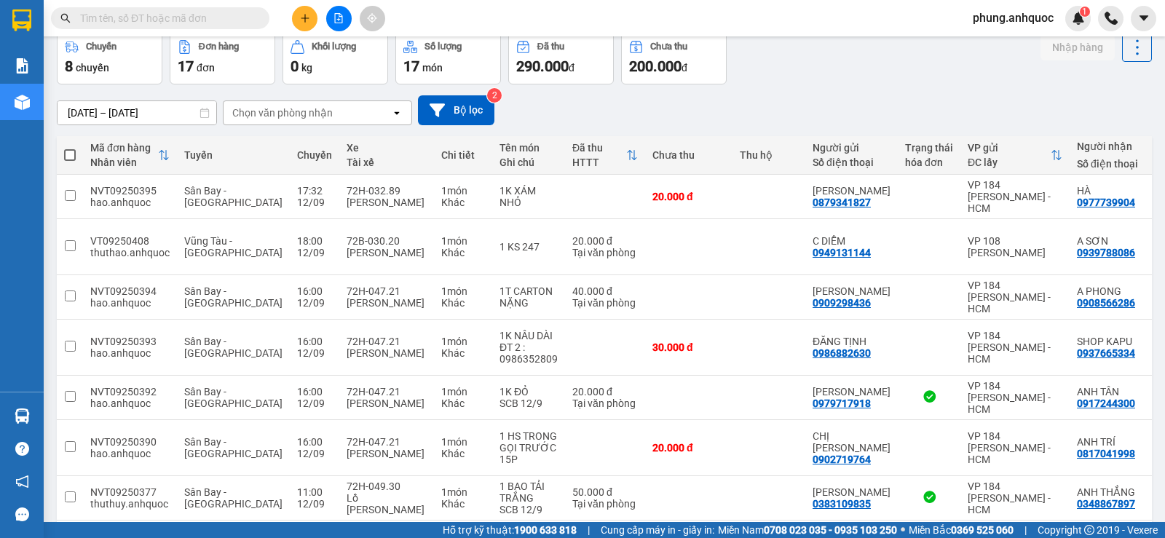
scroll to position [0, 0]
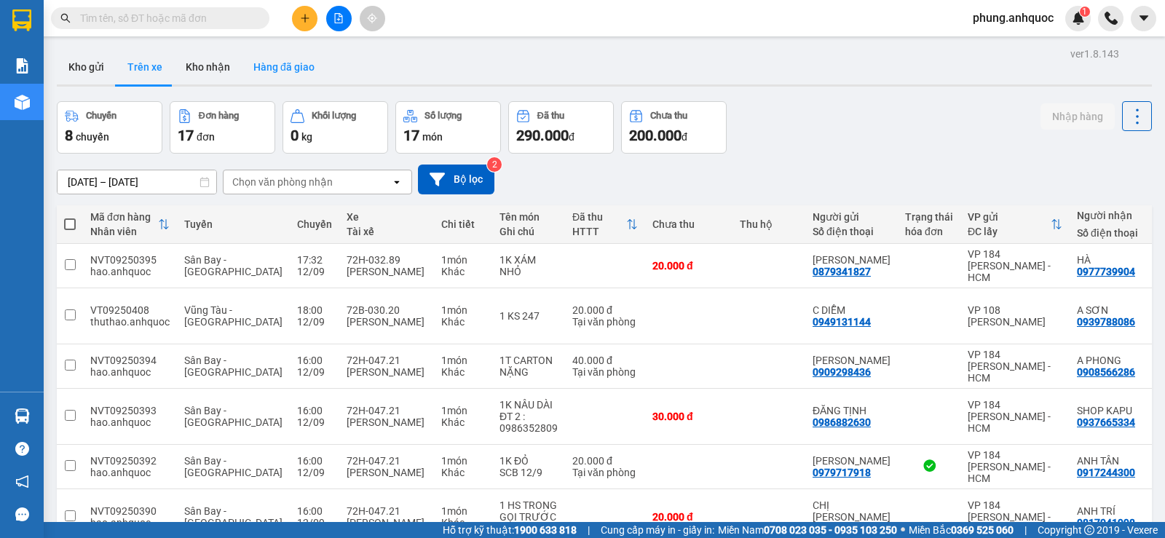
click at [293, 68] on button "Hàng đã giao" at bounding box center [284, 66] width 84 height 35
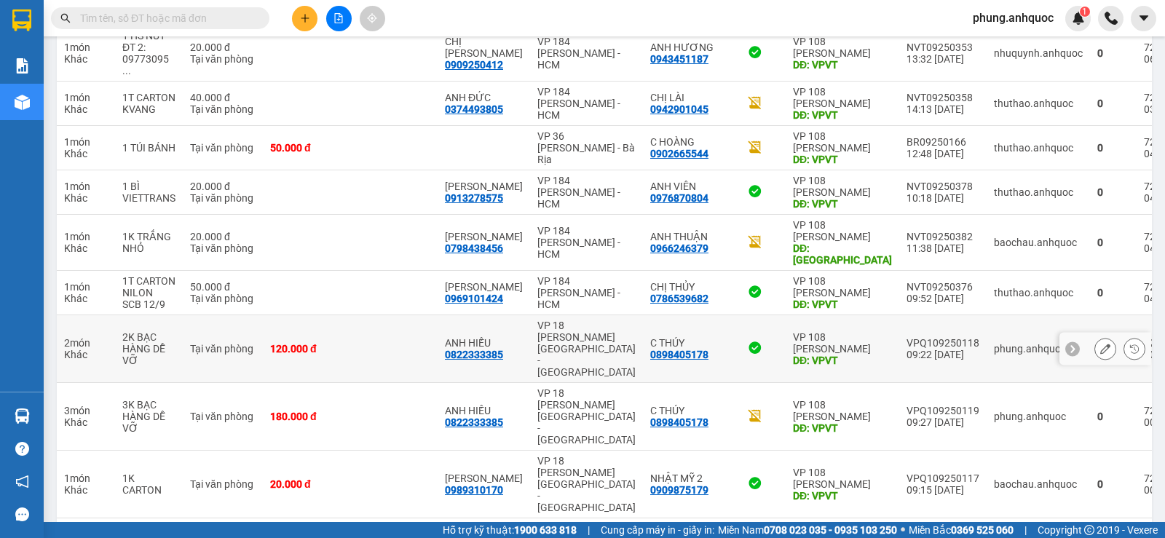
scroll to position [255, 0]
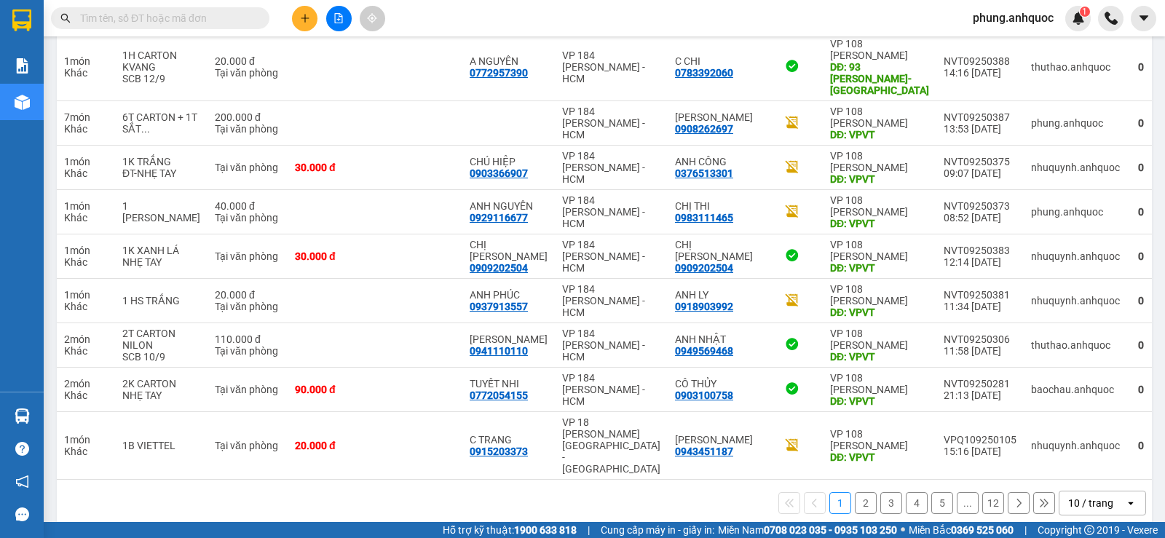
click at [854, 496] on button "2" at bounding box center [865, 503] width 22 height 22
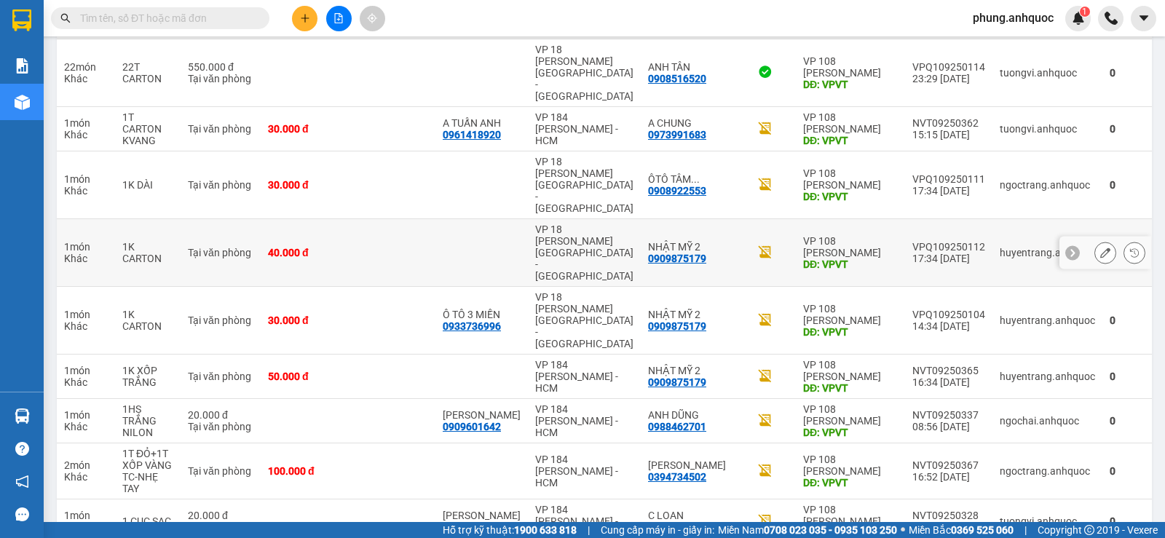
scroll to position [243, 0]
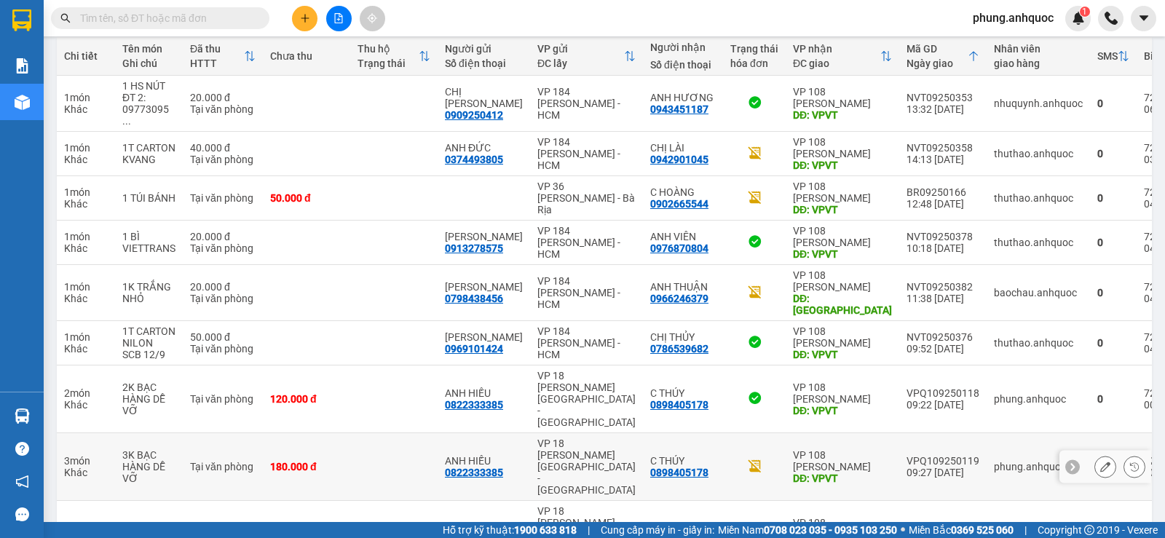
scroll to position [255, 0]
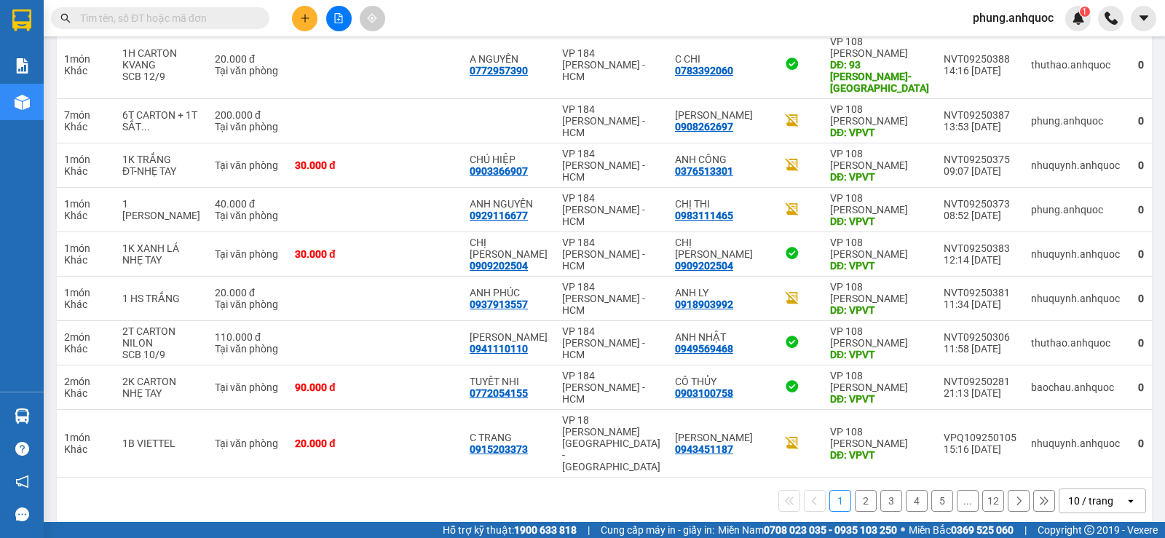
scroll to position [266, 0]
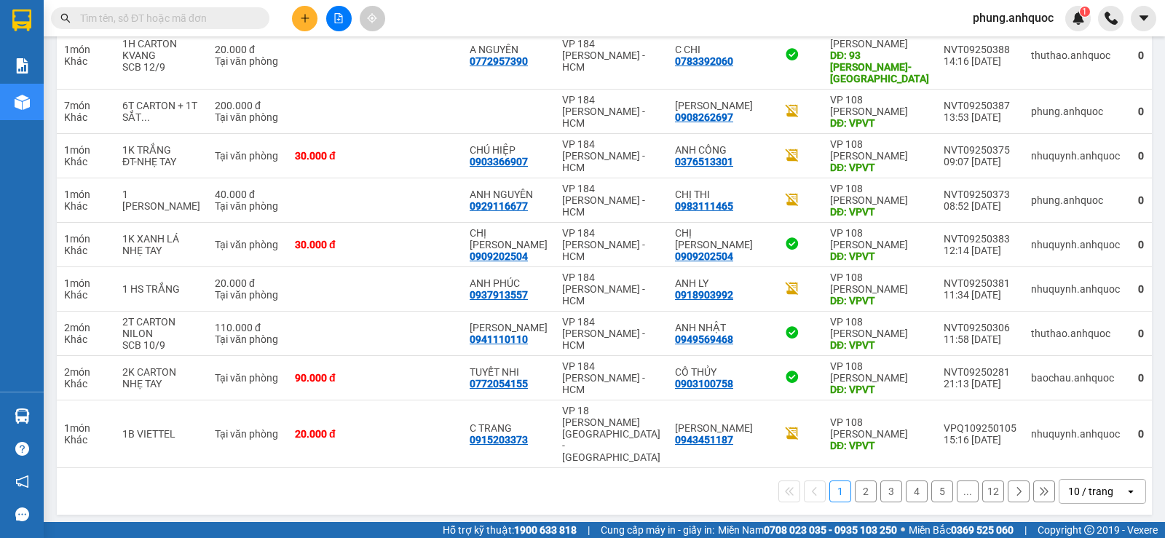
click at [854, 485] on button "2" at bounding box center [865, 491] width 22 height 22
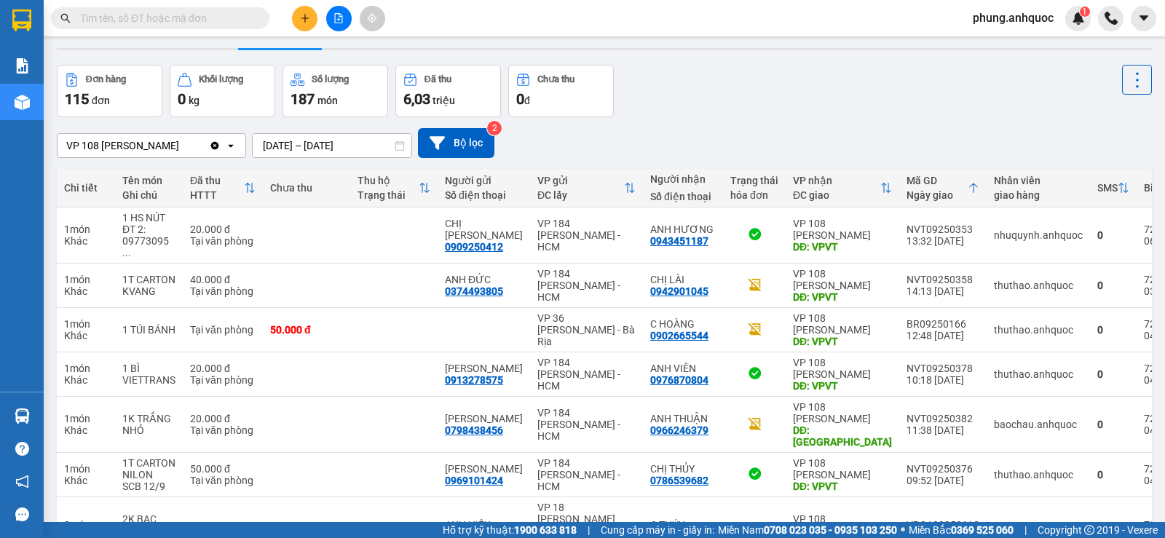
scroll to position [255, 0]
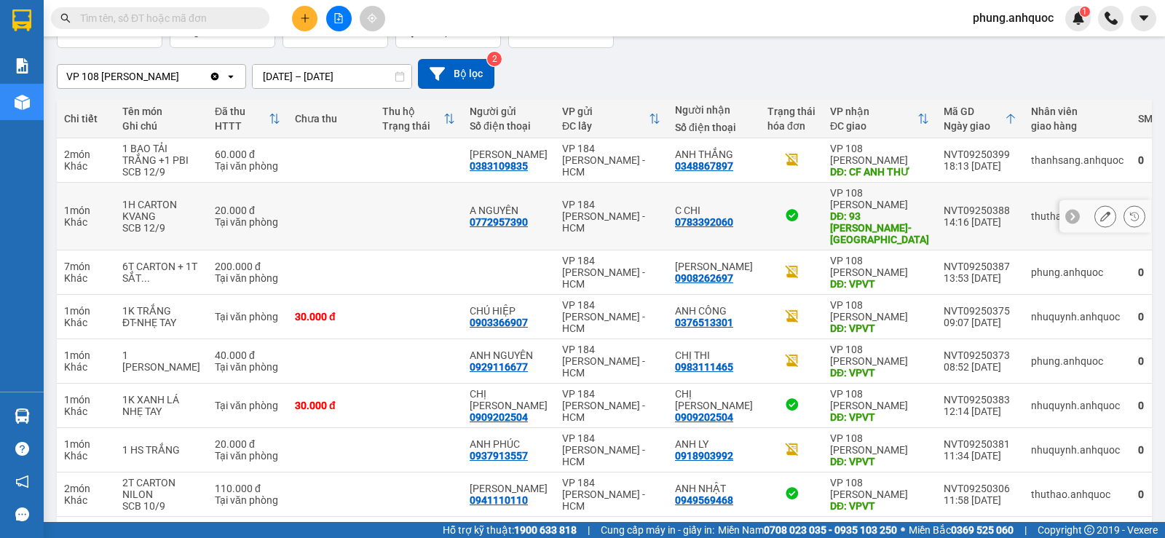
scroll to position [0, 0]
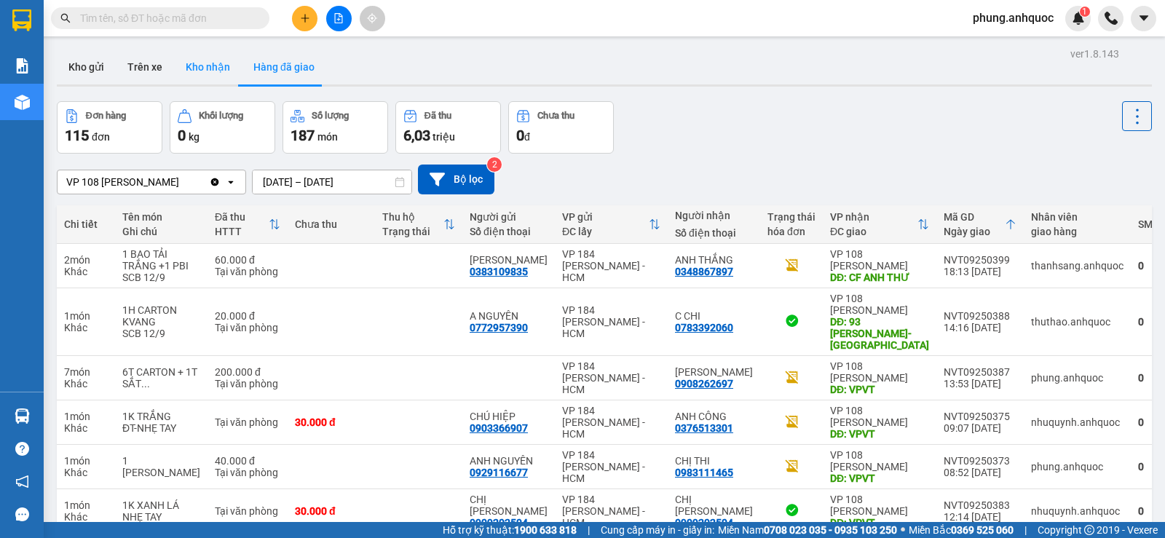
click at [208, 76] on button "Kho nhận" at bounding box center [208, 66] width 68 height 35
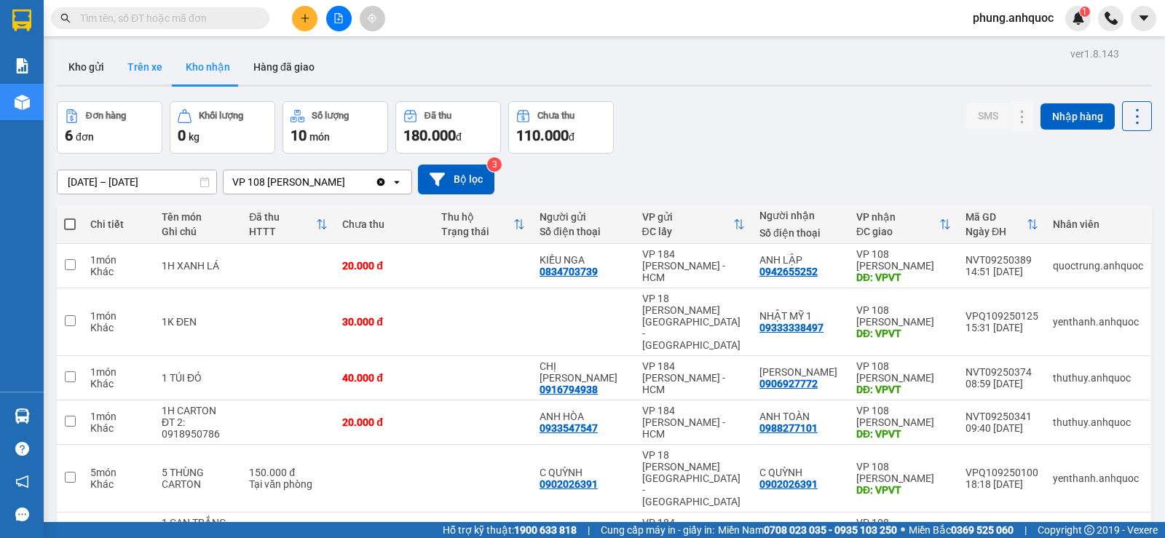
click at [156, 79] on button "Trên xe" at bounding box center [145, 66] width 58 height 35
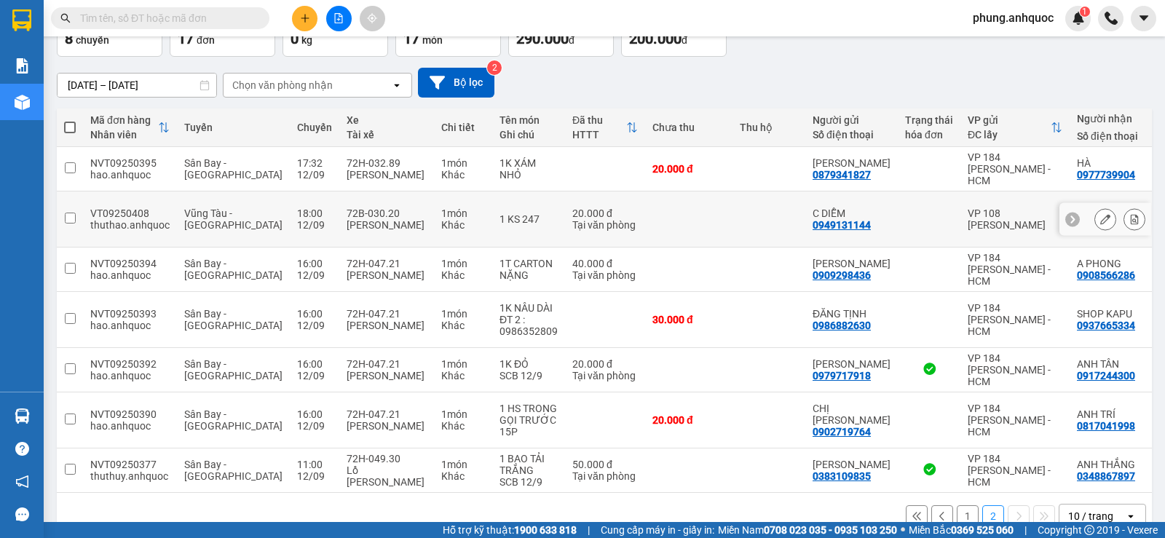
scroll to position [110, 0]
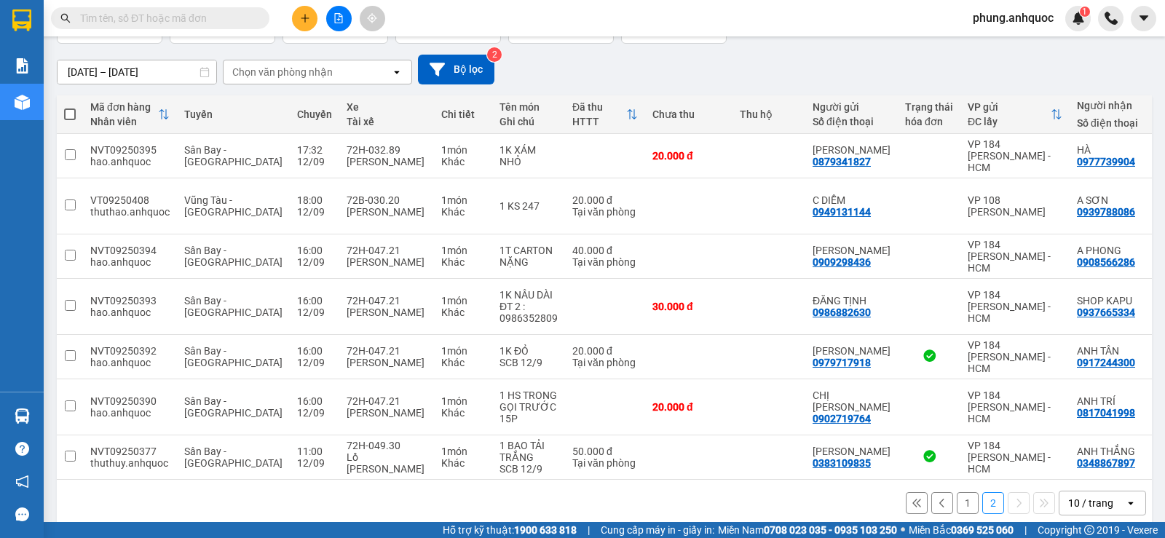
click at [956, 492] on button "1" at bounding box center [967, 503] width 22 height 22
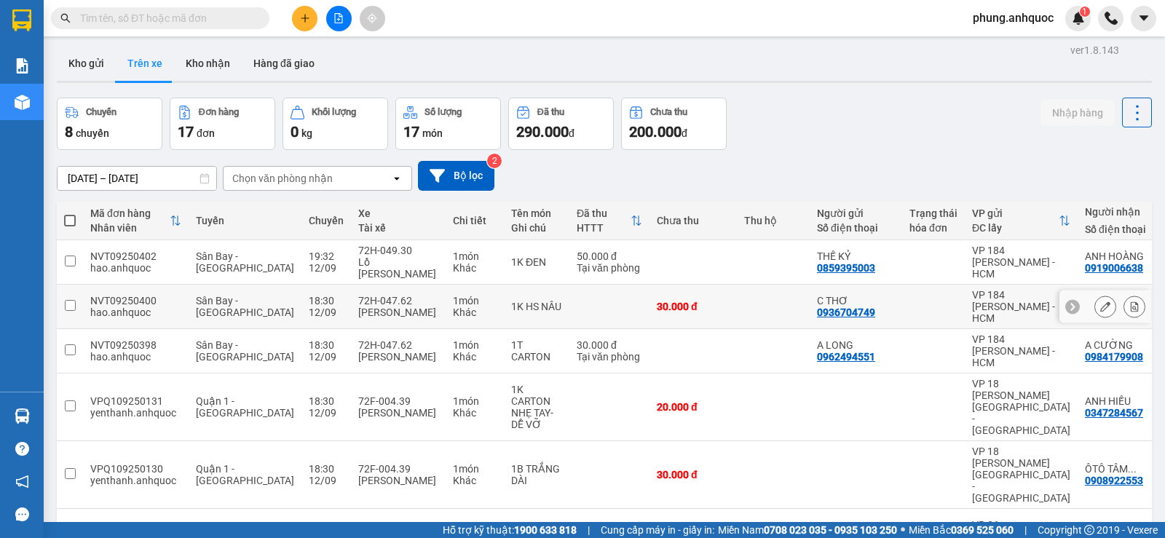
scroll to position [0, 0]
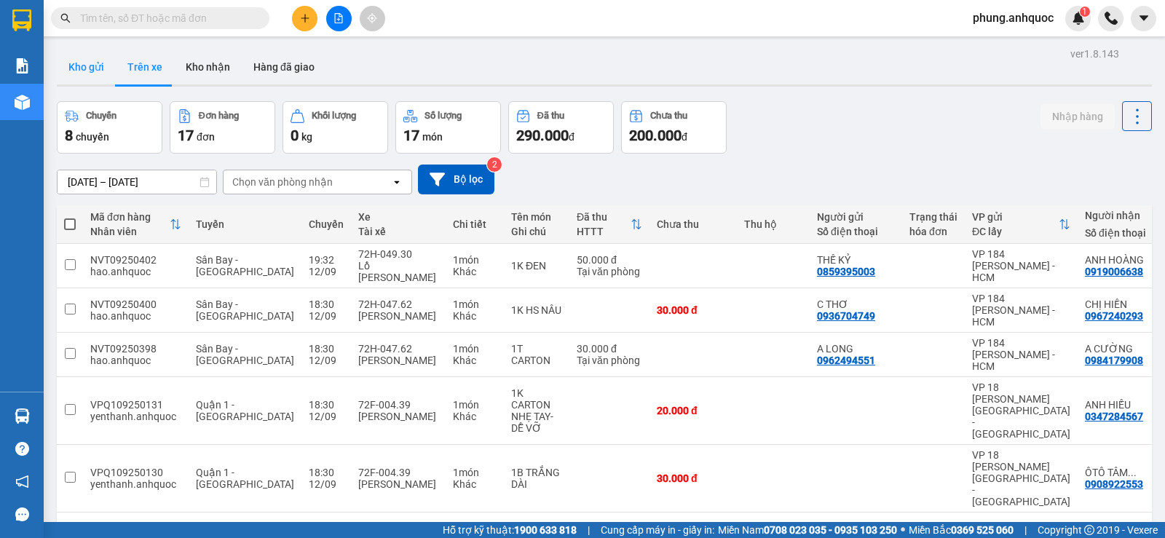
click at [90, 74] on button "Kho gửi" at bounding box center [86, 66] width 59 height 35
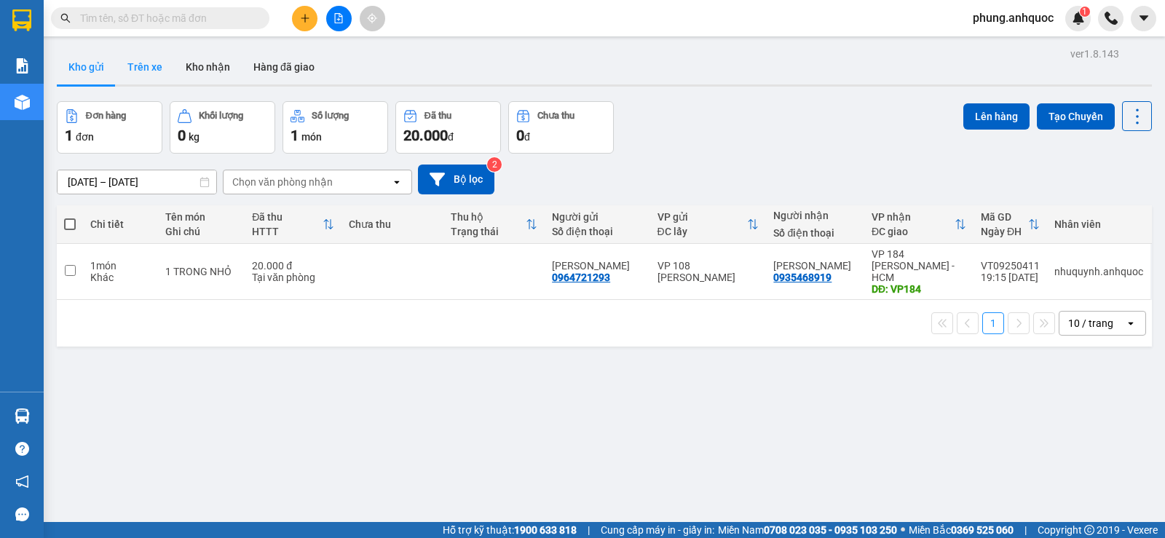
click at [135, 72] on button "Trên xe" at bounding box center [145, 66] width 58 height 35
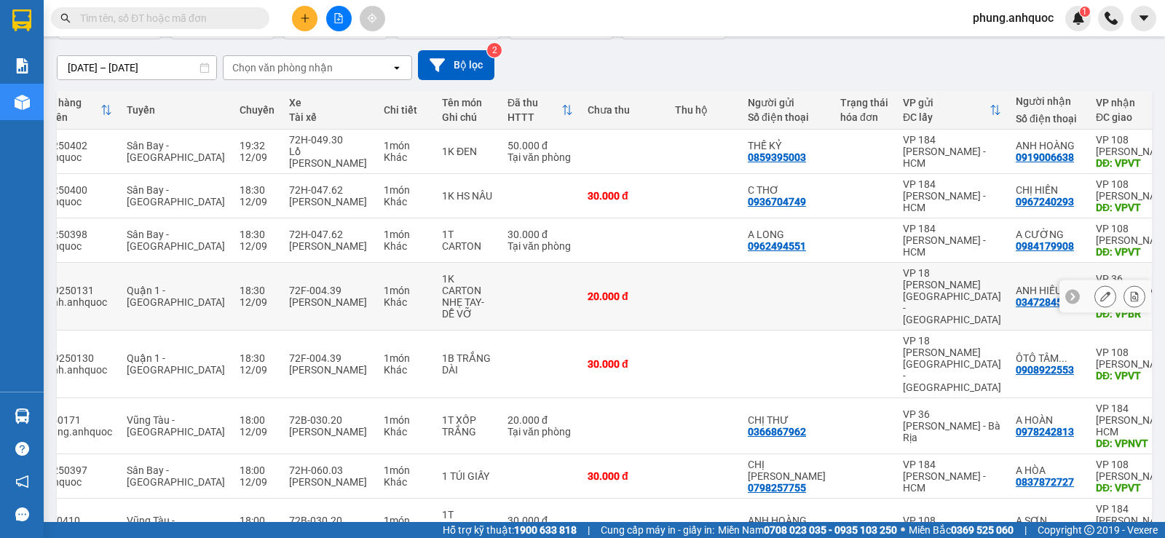
scroll to position [255, 0]
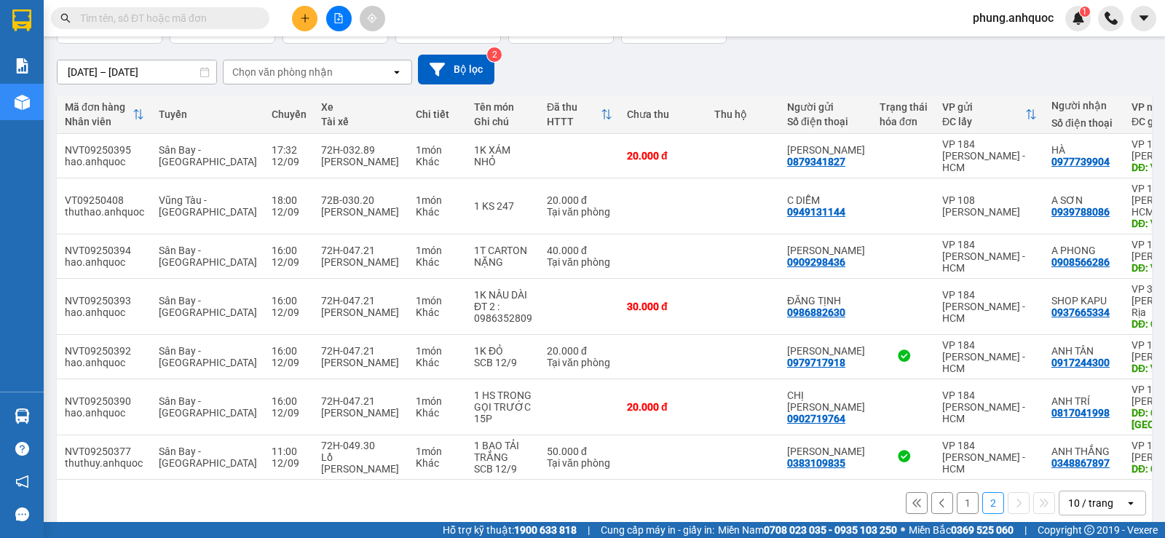
scroll to position [0, 26]
click at [982, 492] on button "2" at bounding box center [993, 503] width 22 height 22
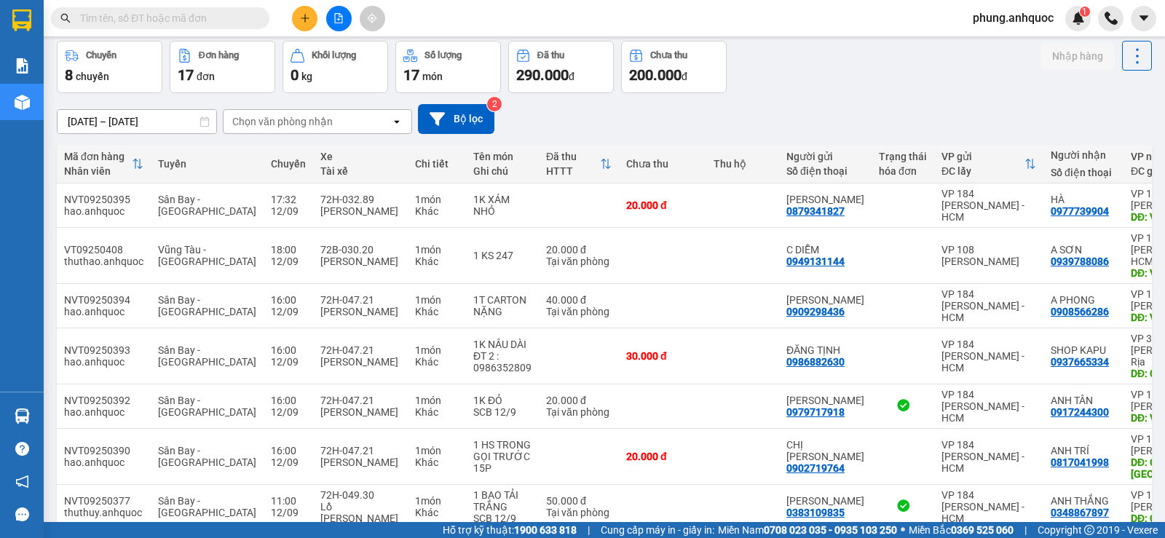
scroll to position [0, 0]
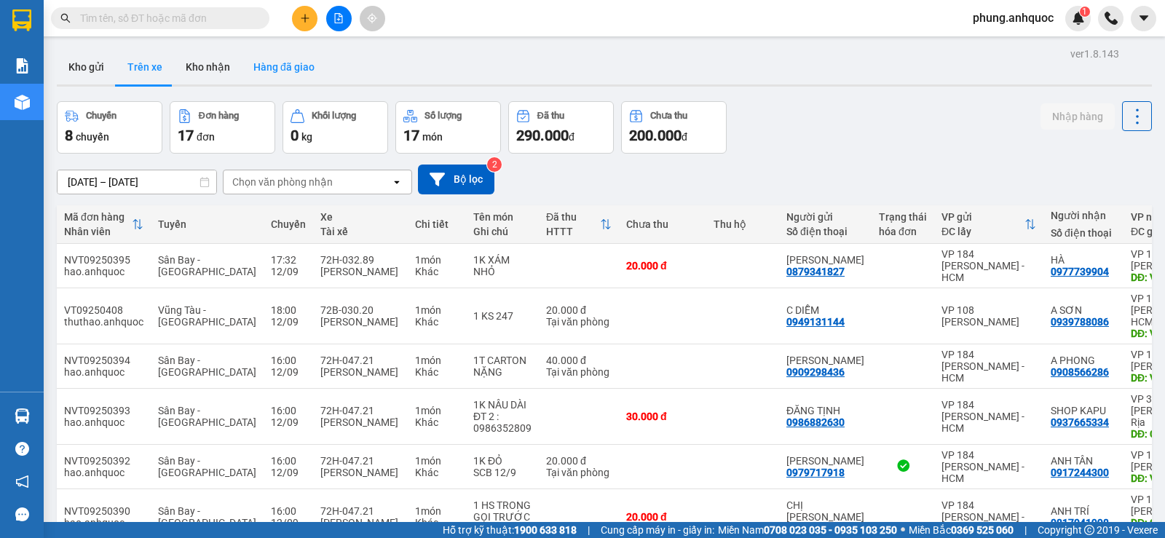
click at [285, 73] on button "Hàng đã giao" at bounding box center [284, 66] width 84 height 35
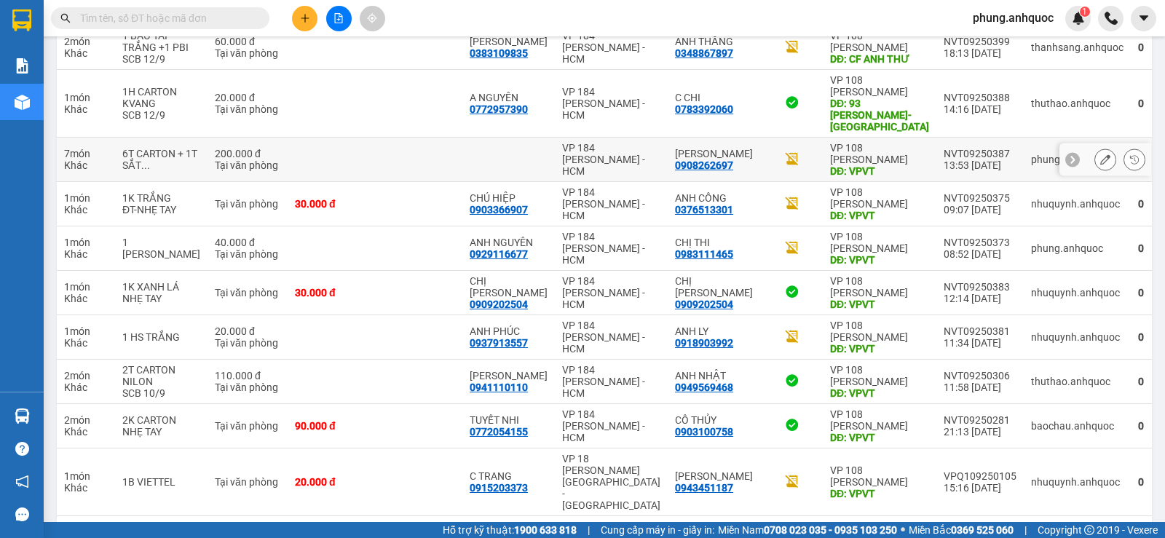
scroll to position [266, 0]
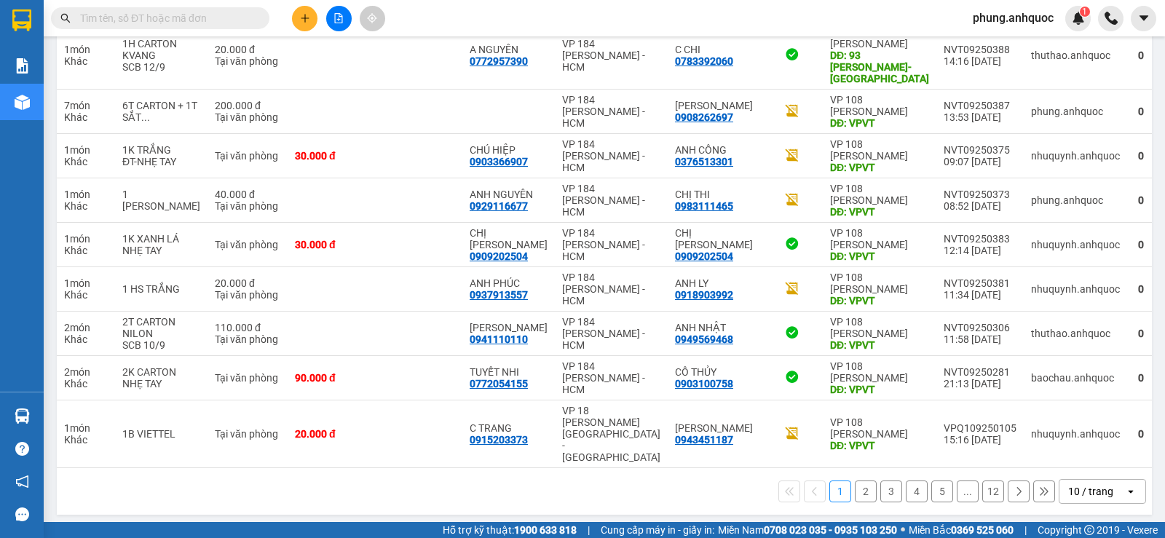
click at [856, 489] on button "2" at bounding box center [865, 491] width 22 height 22
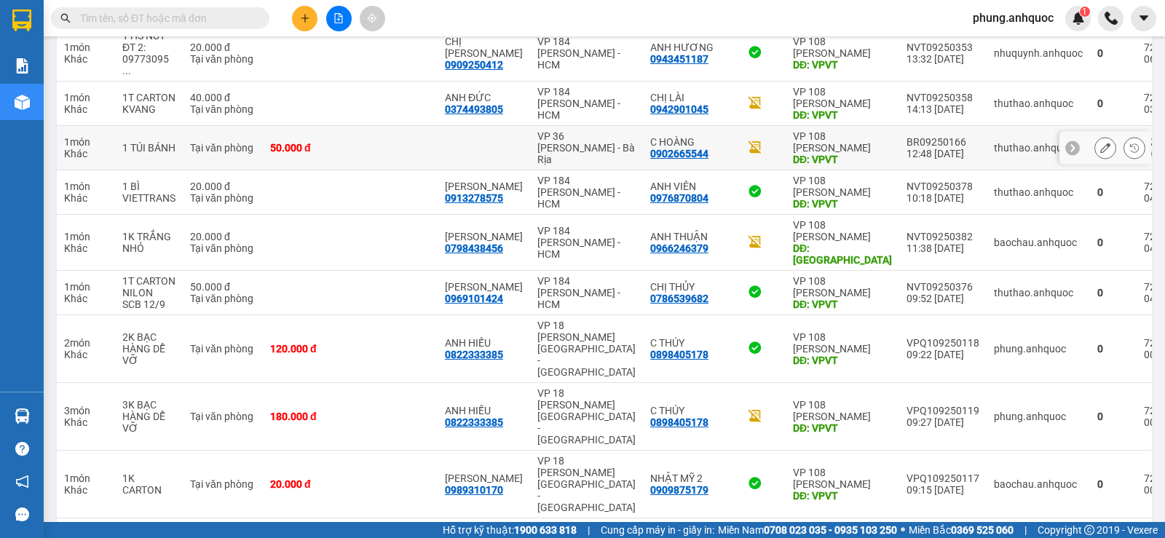
scroll to position [255, 0]
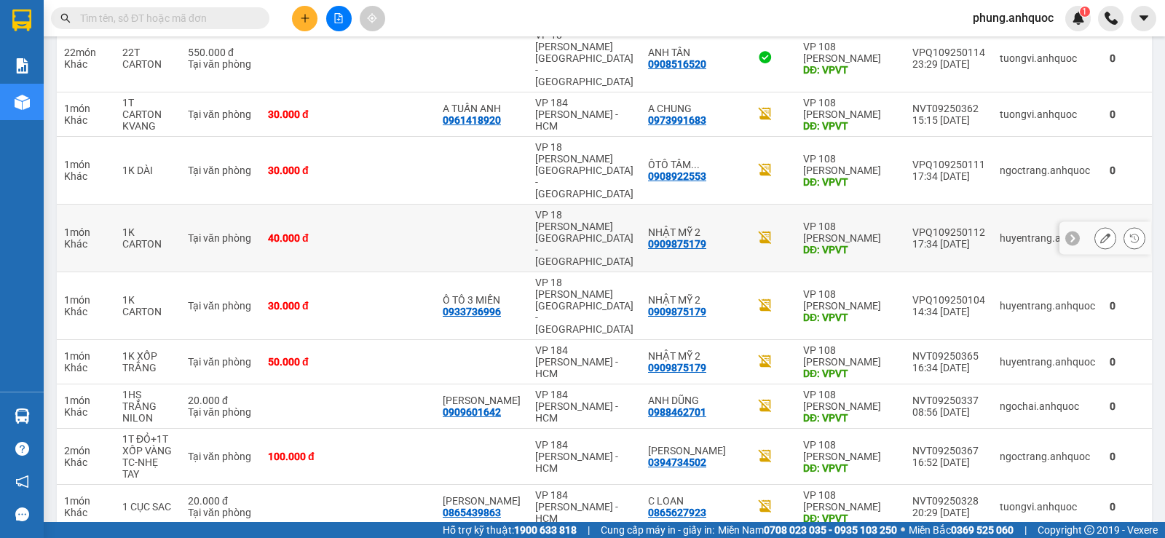
scroll to position [243, 0]
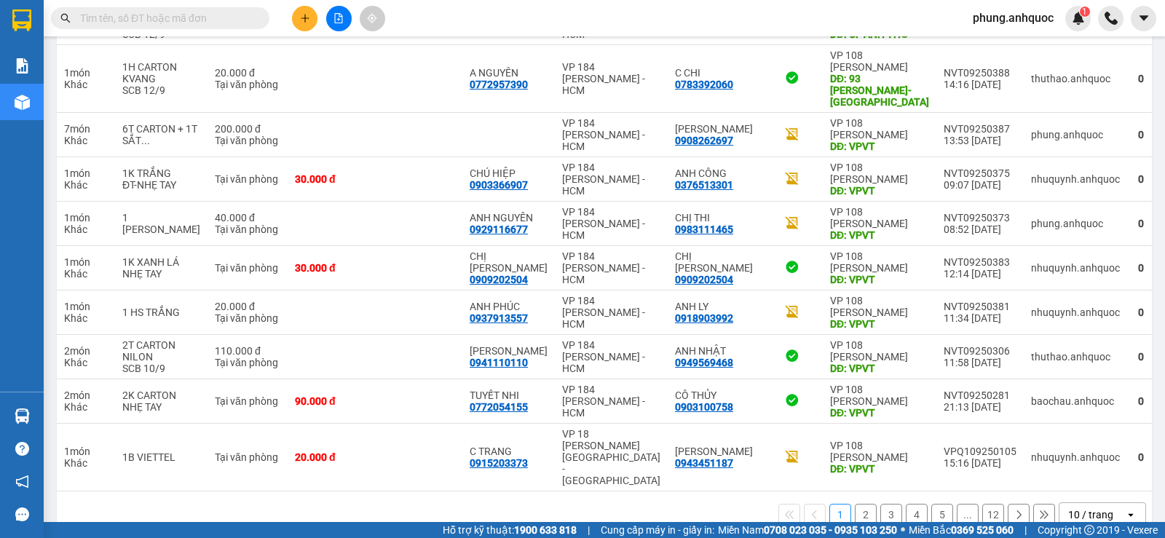
click at [250, 20] on input "text" at bounding box center [166, 18] width 172 height 16
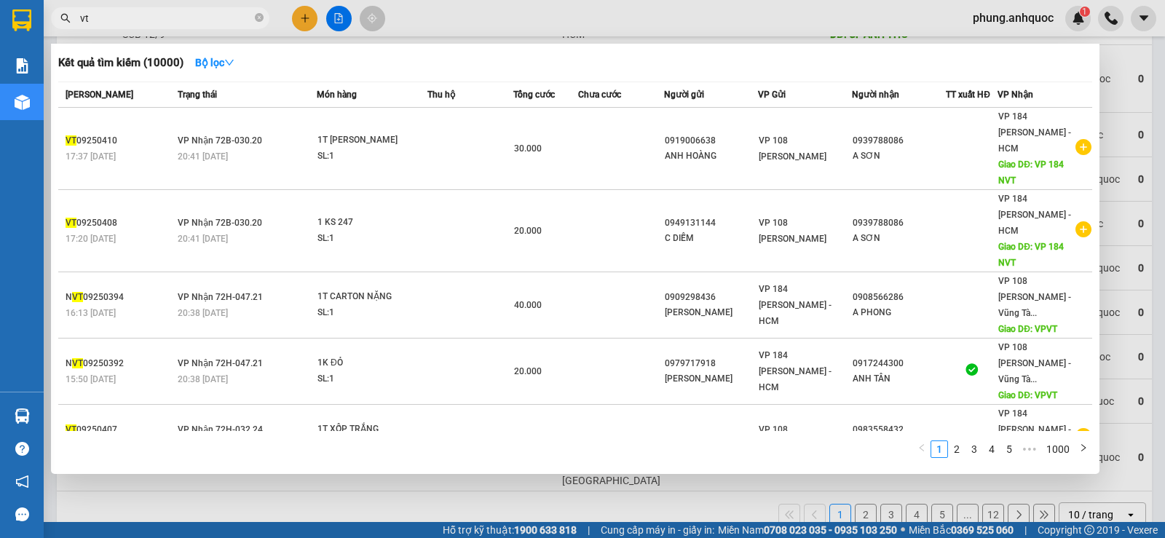
type input "v"
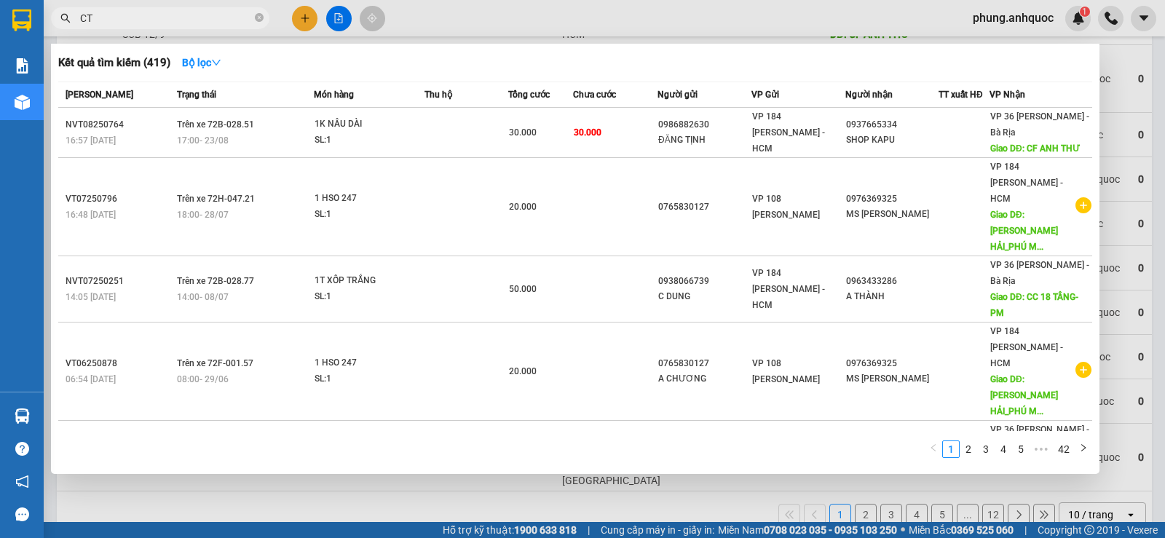
type input "C"
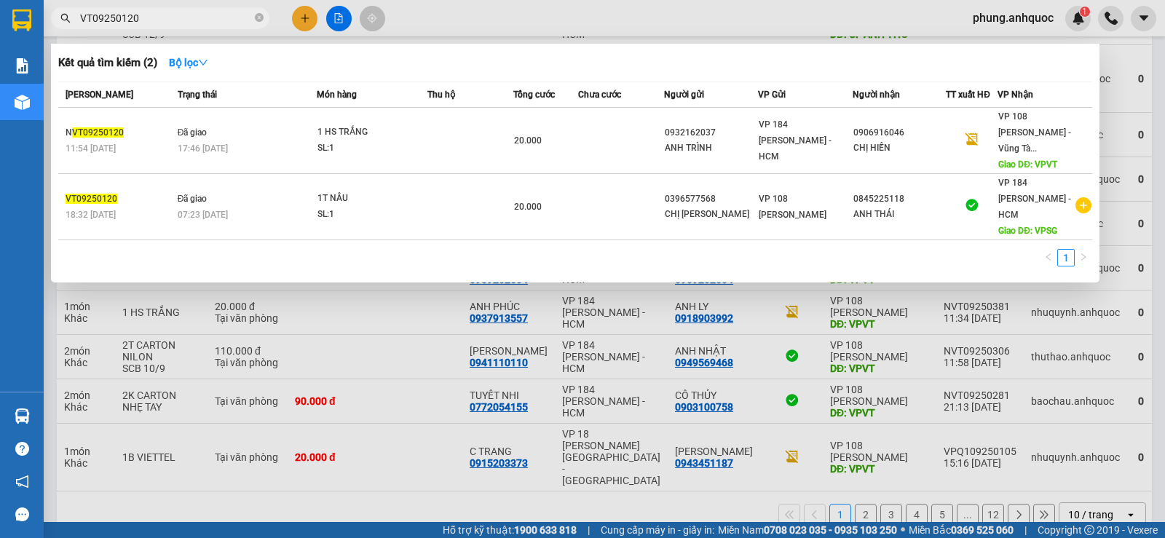
click at [91, 15] on input "VT09250120" at bounding box center [166, 18] width 172 height 16
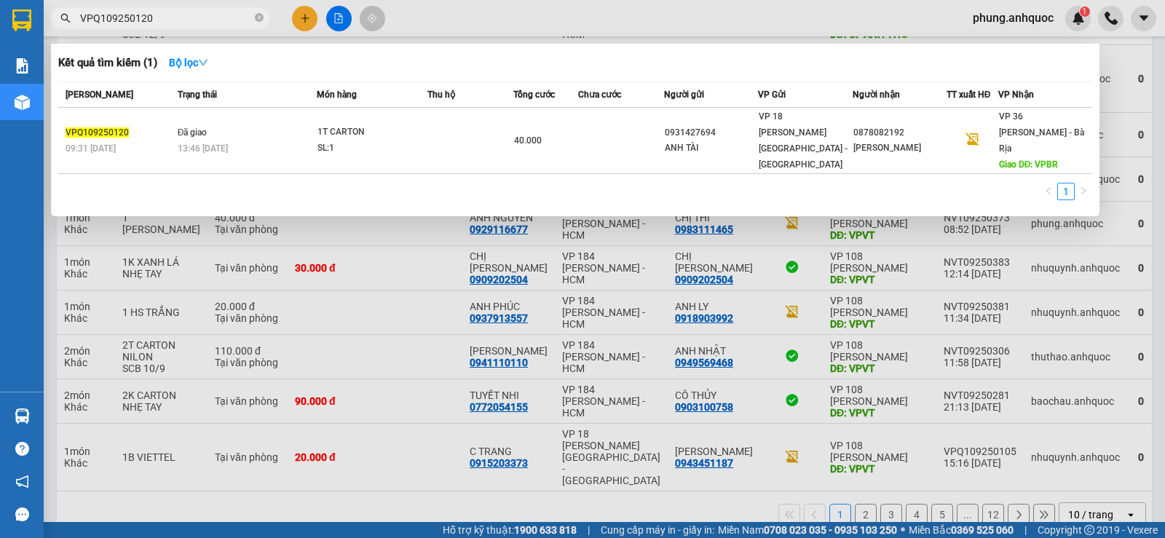
click at [159, 16] on input "VPQ109250120" at bounding box center [166, 18] width 172 height 16
click at [171, 14] on input "VPQ109250126" at bounding box center [166, 18] width 172 height 16
type input "VPQ10925012"
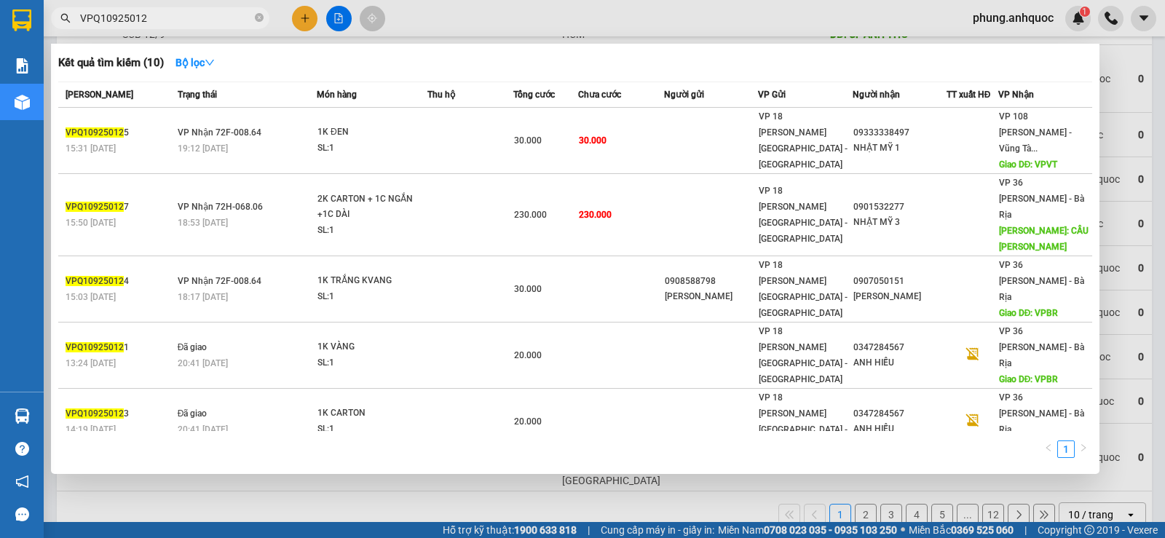
drag, startPoint x: 151, startPoint y: 17, endPoint x: 50, endPoint y: 17, distance: 100.4
click at [52, 17] on span "VPQ10925012" at bounding box center [160, 18] width 218 height 22
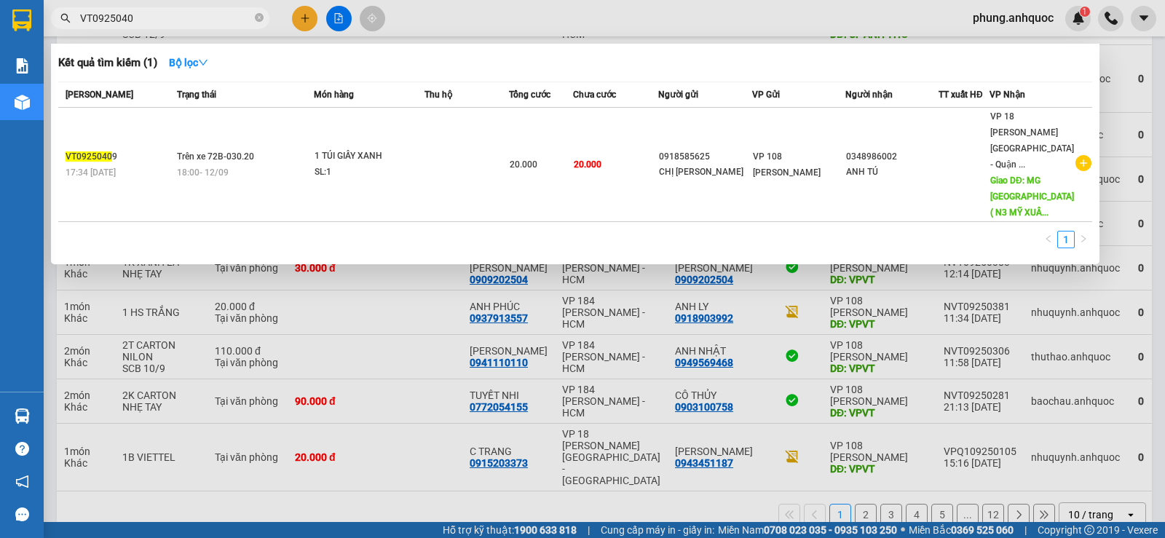
type input "VT092504"
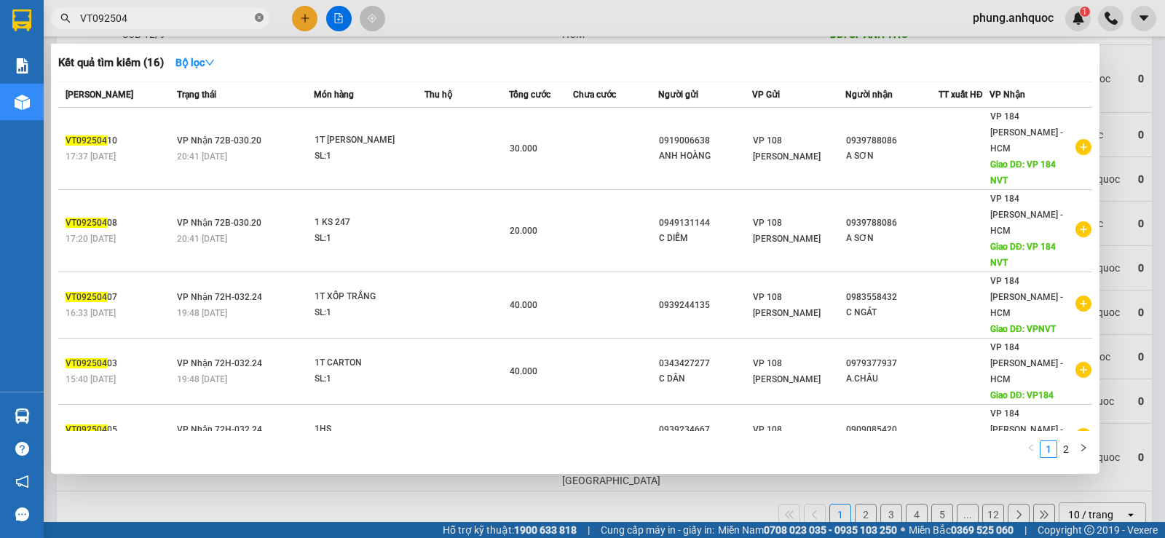
click at [256, 15] on icon "close-circle" at bounding box center [259, 17] width 9 height 9
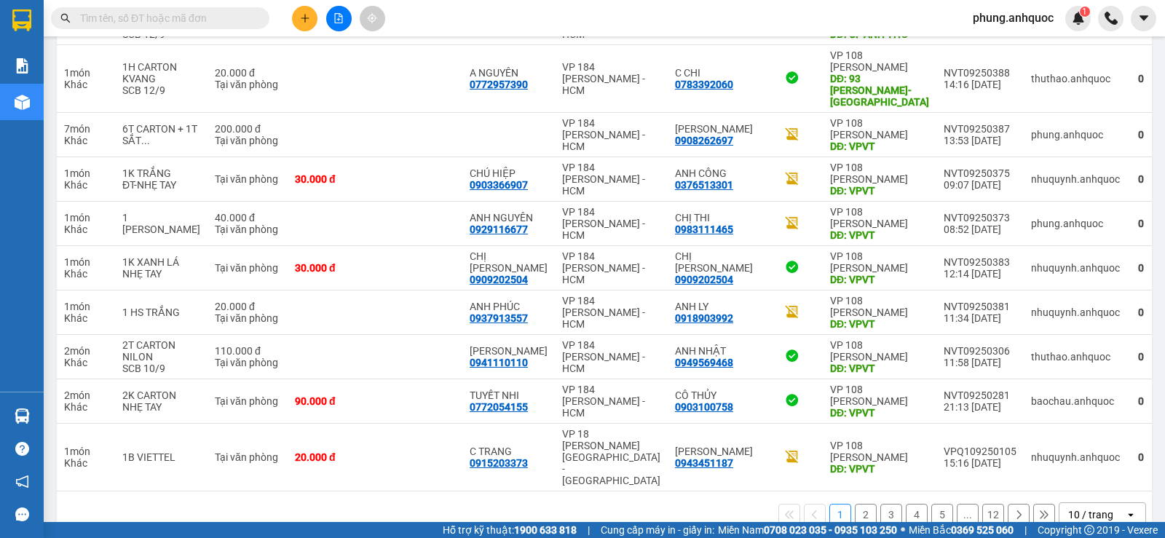
click at [234, 18] on input "text" at bounding box center [166, 18] width 172 height 16
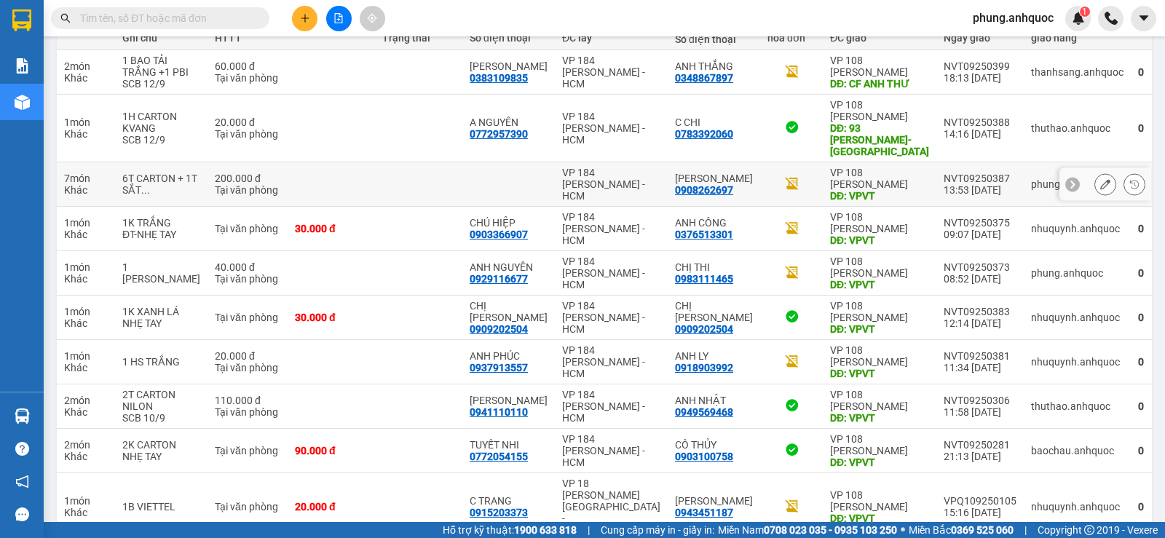
scroll to position [266, 0]
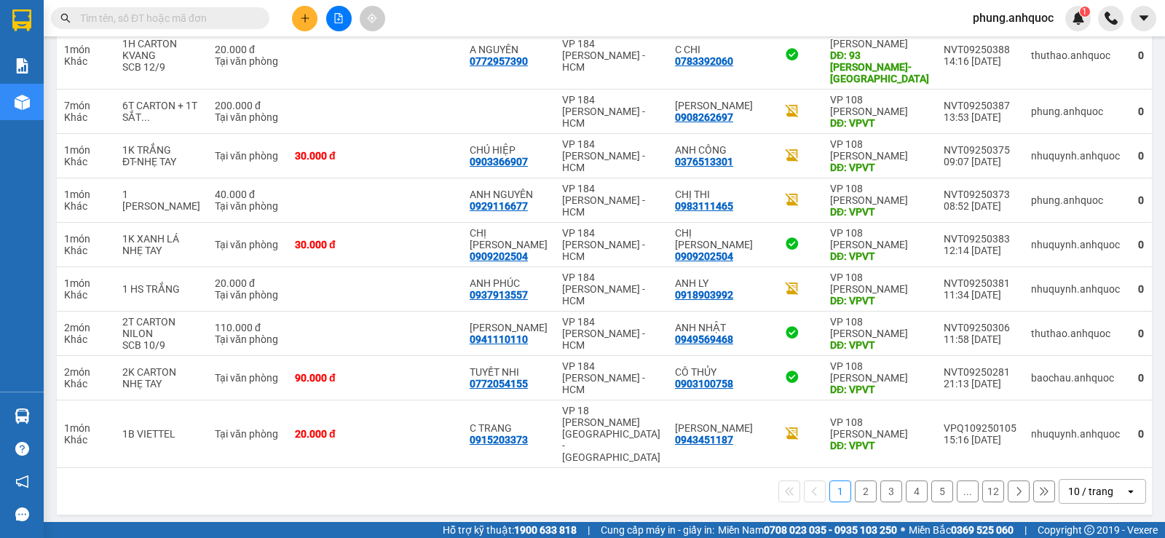
click at [854, 489] on button "2" at bounding box center [865, 491] width 22 height 22
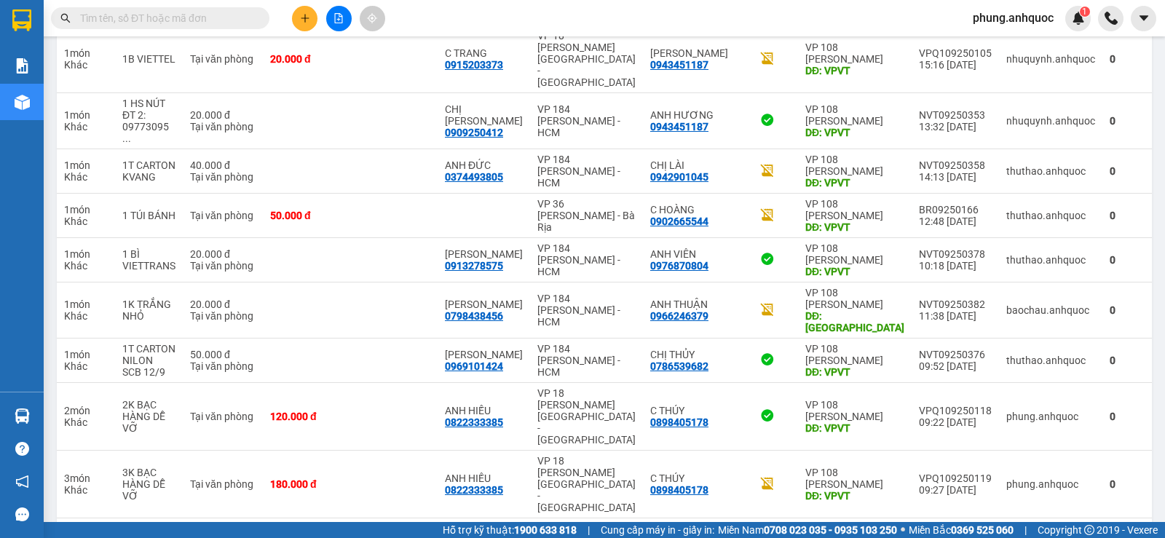
scroll to position [255, 0]
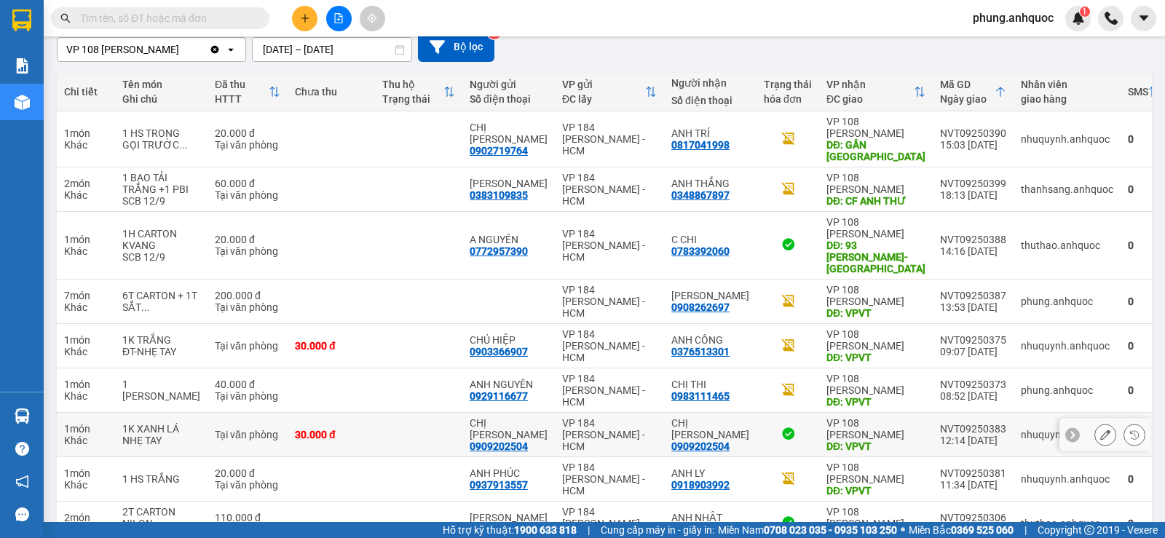
scroll to position [278, 0]
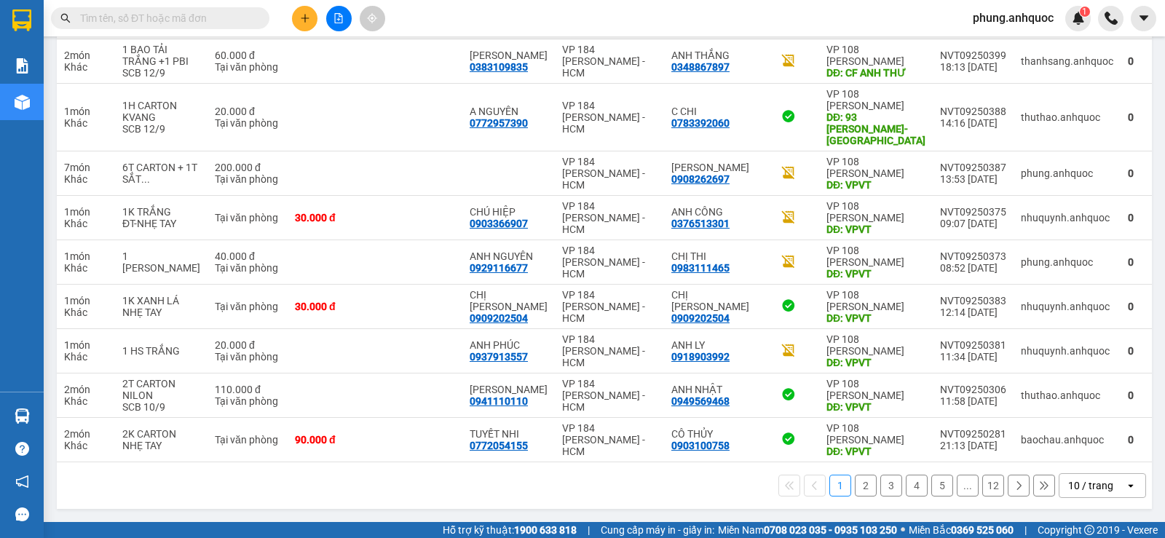
click at [854, 495] on button "2" at bounding box center [865, 486] width 22 height 22
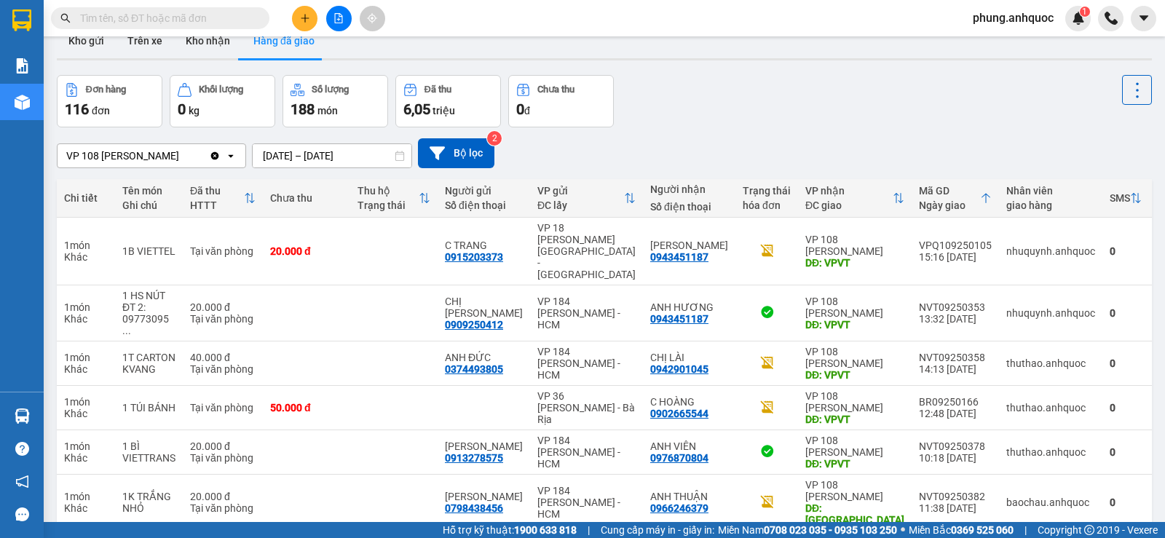
scroll to position [0, 0]
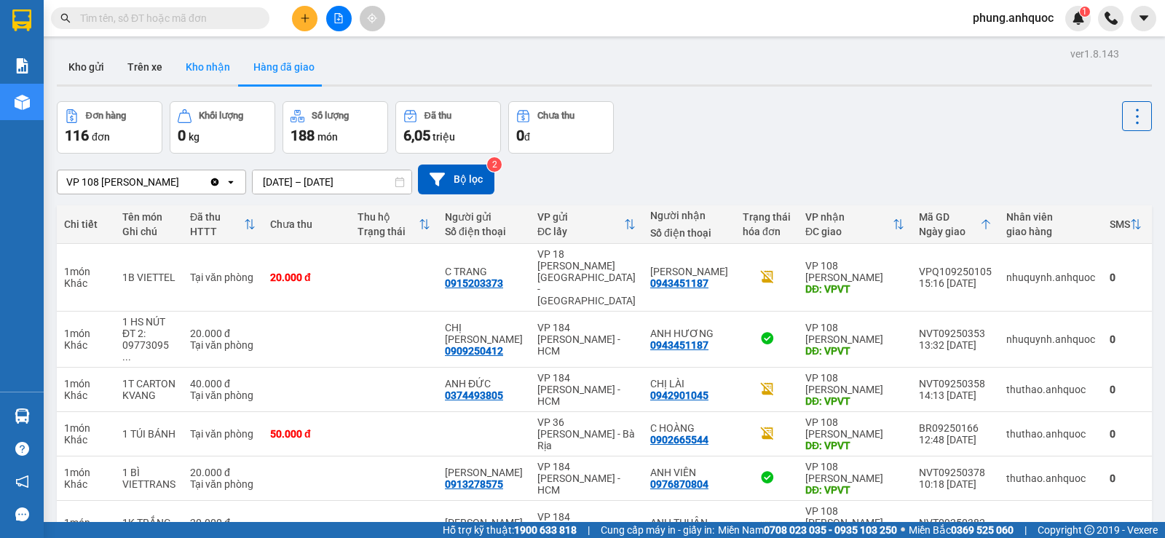
click at [202, 66] on button "Kho nhận" at bounding box center [208, 66] width 68 height 35
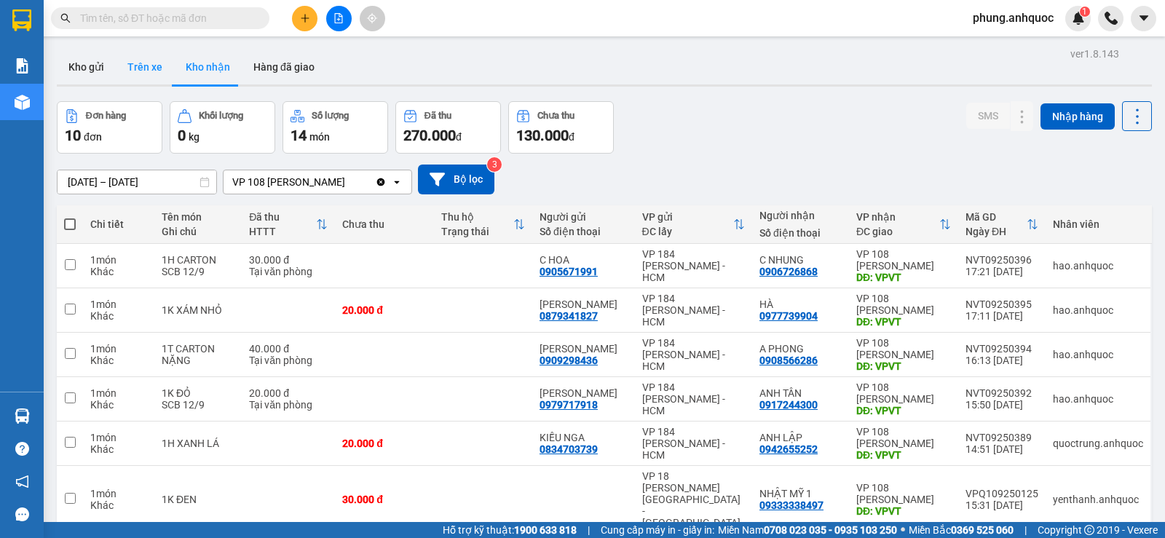
click at [139, 70] on button "Trên xe" at bounding box center [145, 66] width 58 height 35
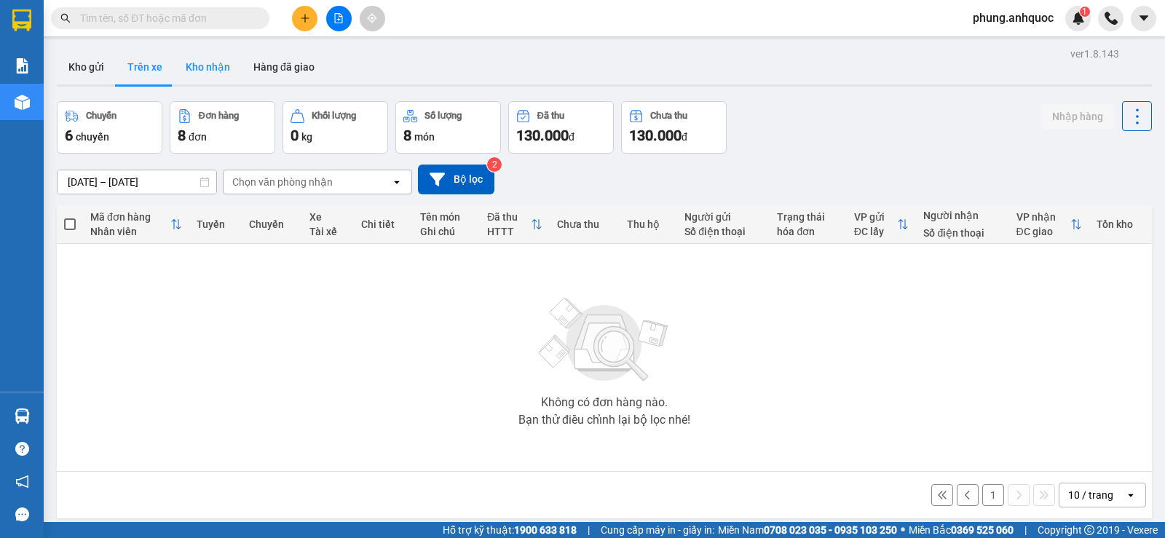
click at [178, 70] on button "Kho nhận" at bounding box center [208, 66] width 68 height 35
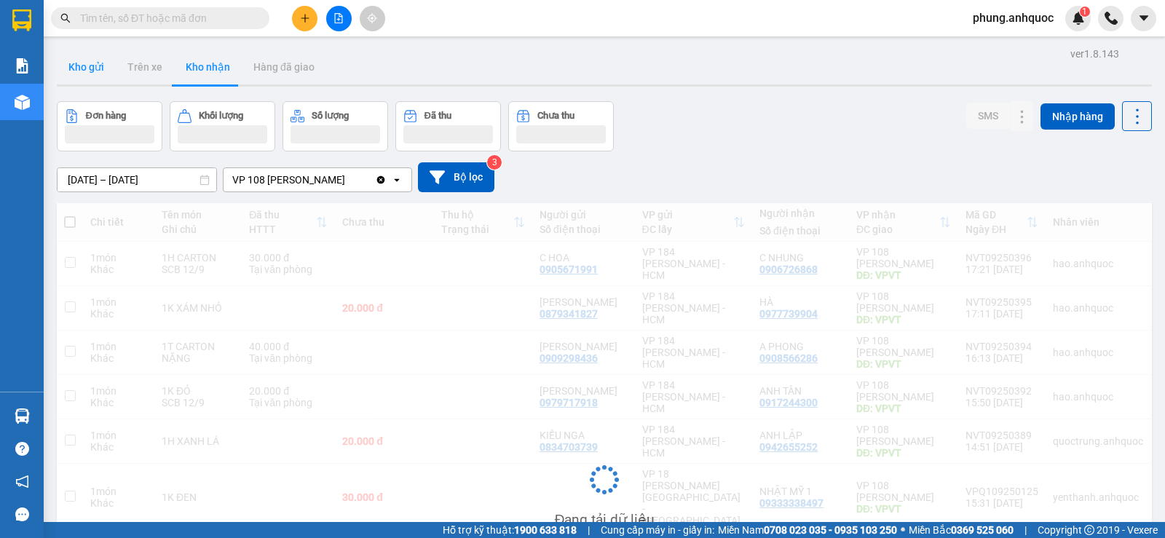
click at [87, 74] on button "Kho gửi" at bounding box center [86, 66] width 59 height 35
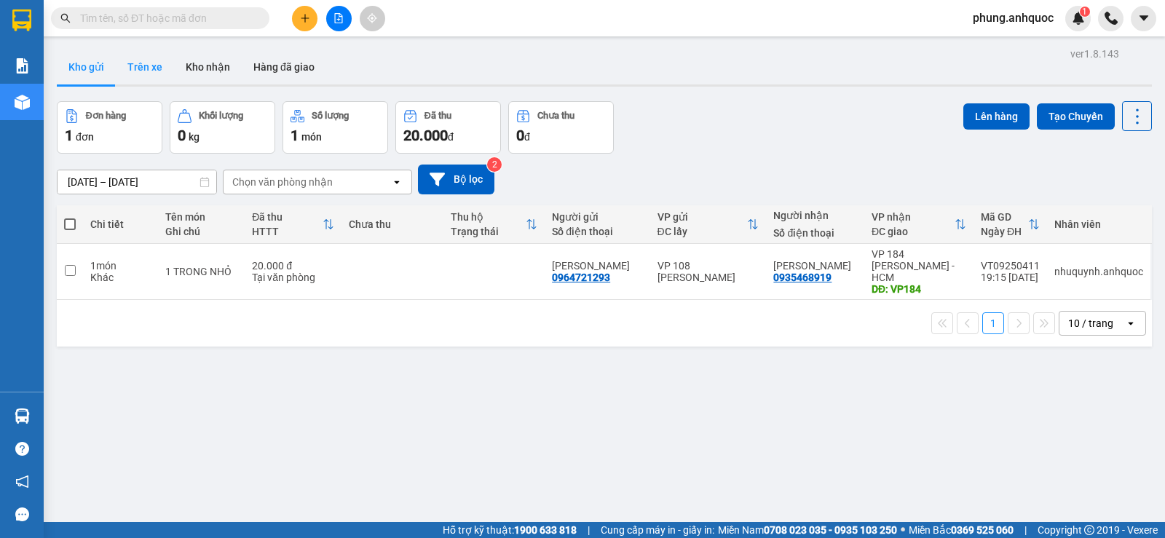
click at [143, 76] on button "Trên xe" at bounding box center [145, 66] width 58 height 35
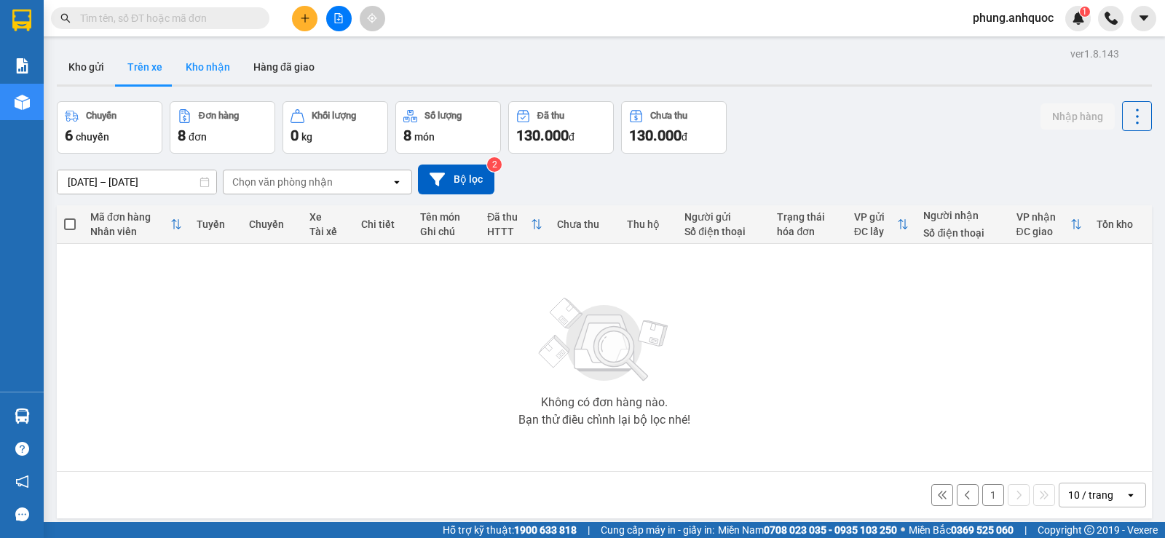
click at [205, 75] on button "Kho nhận" at bounding box center [208, 66] width 68 height 35
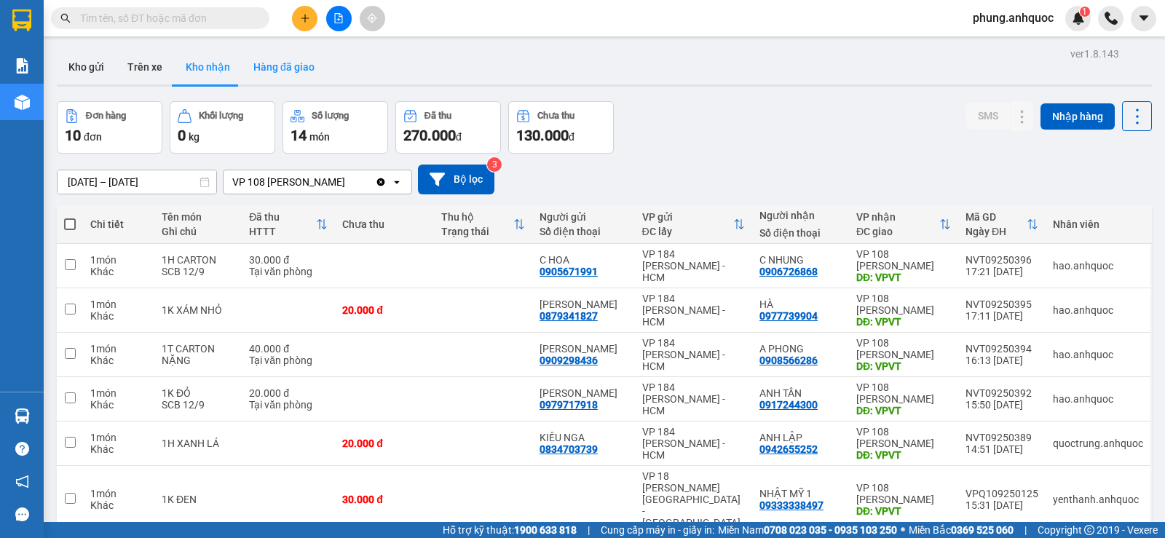
click at [278, 78] on button "Hàng đã giao" at bounding box center [284, 66] width 84 height 35
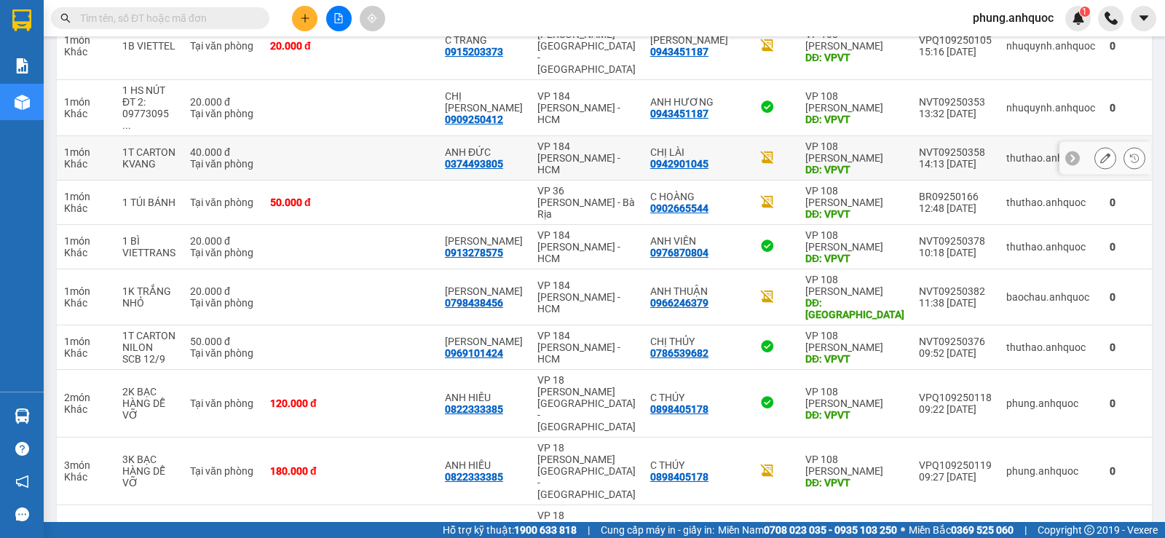
scroll to position [255, 0]
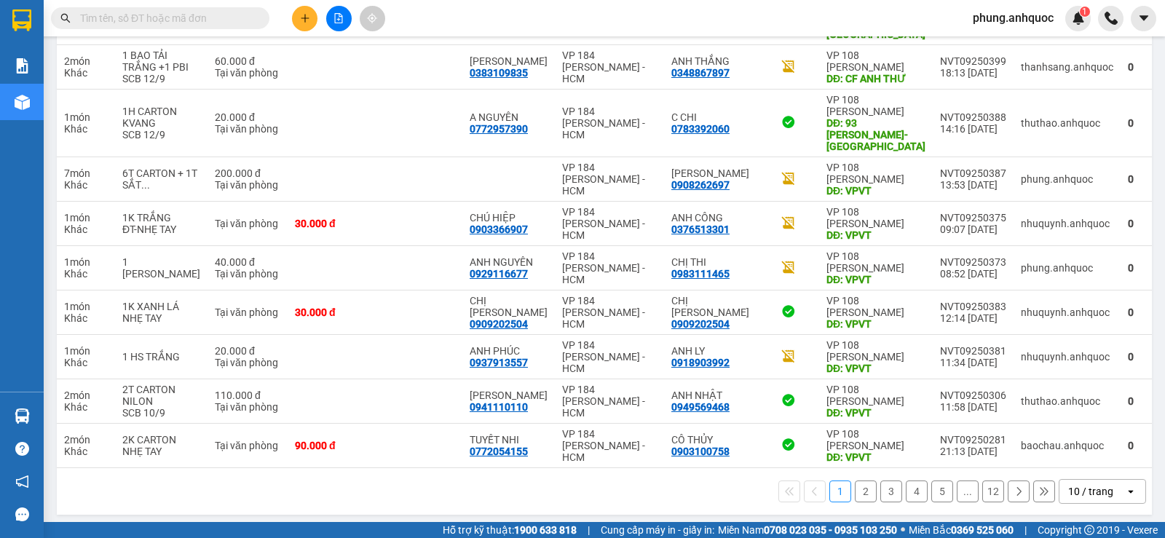
click at [829, 480] on button "1" at bounding box center [840, 491] width 22 height 22
